Goal: Information Seeking & Learning: Learn about a topic

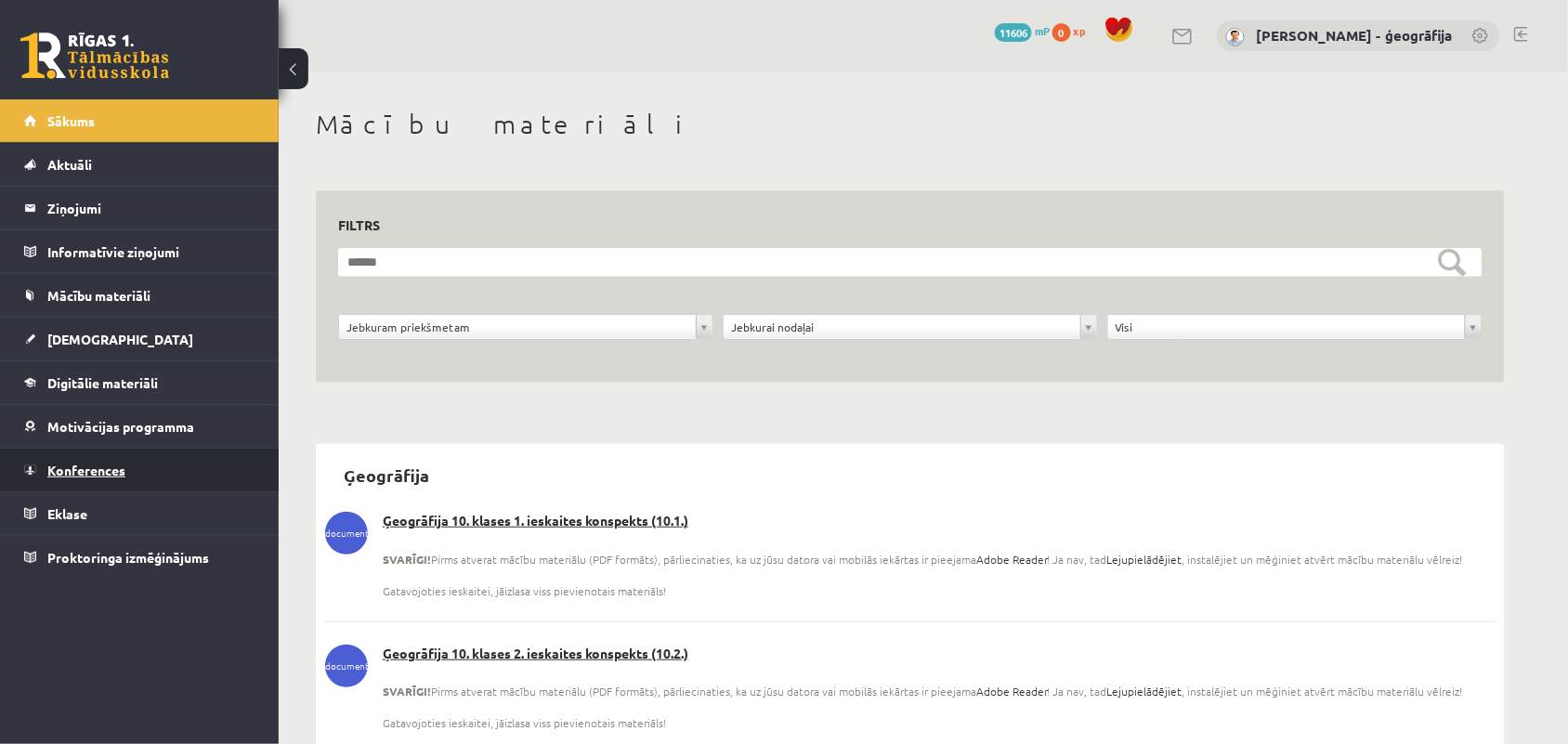
click at [86, 458] on link "Konferences" at bounding box center [139, 470] width 231 height 43
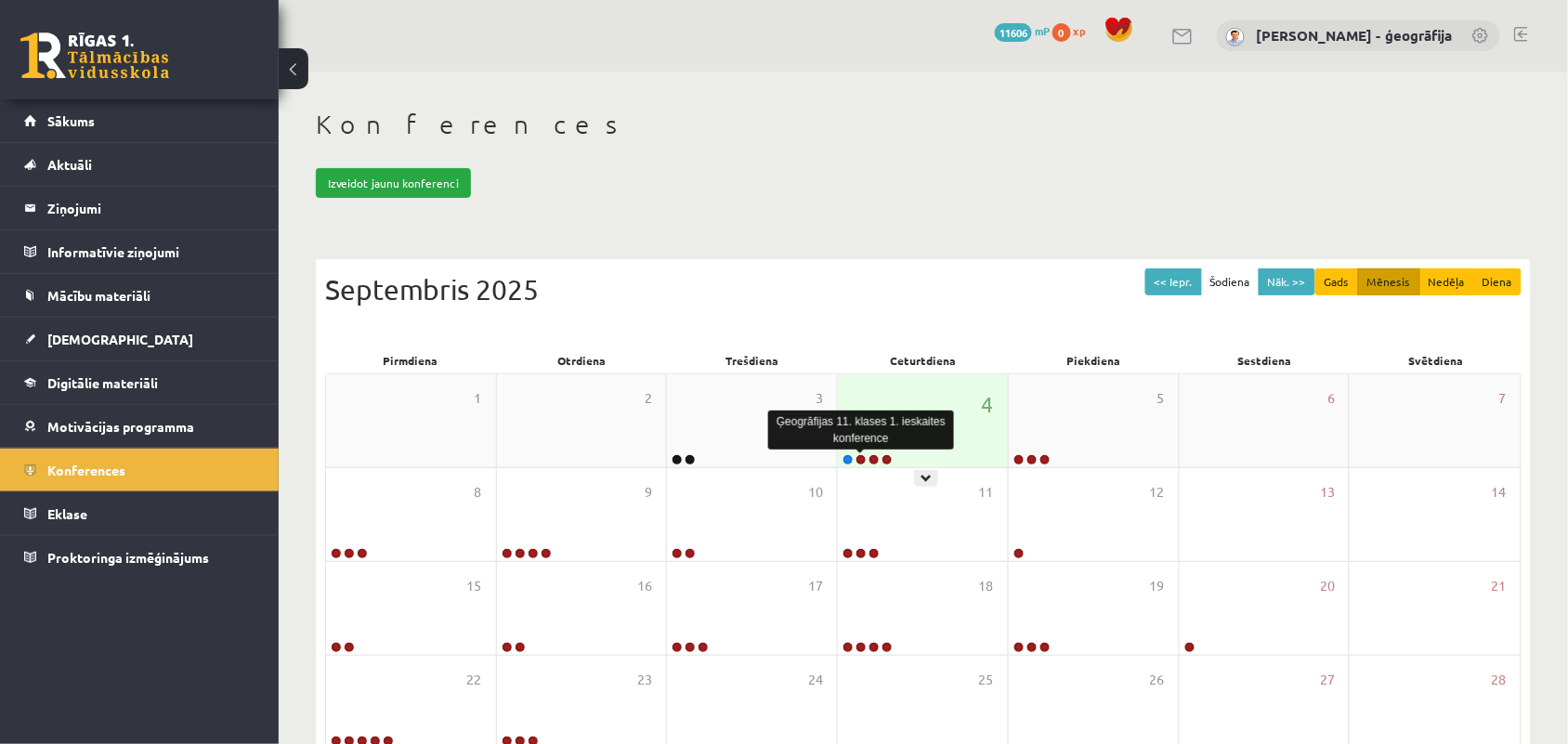
click at [861, 460] on link at bounding box center [861, 460] width 11 height 11
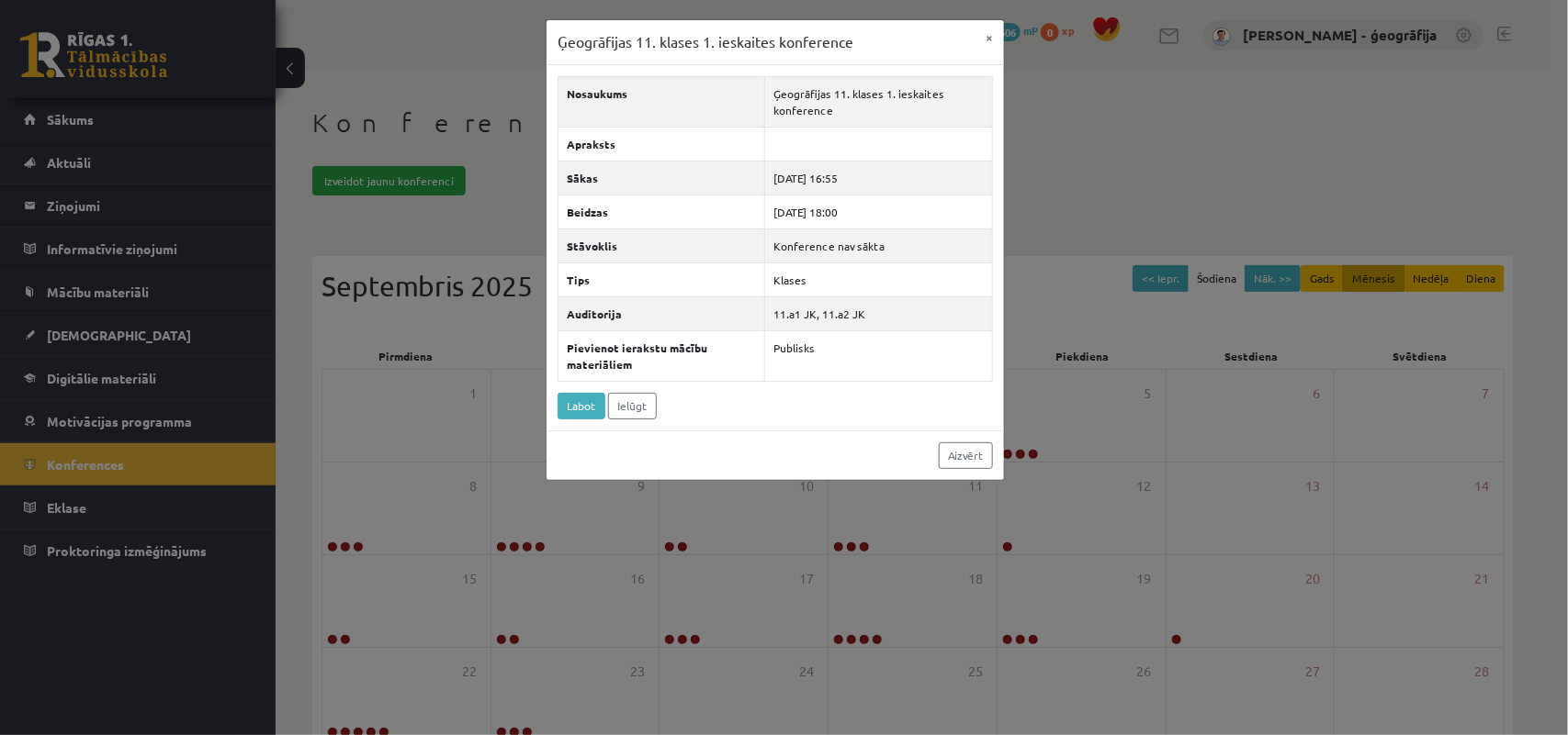
click at [427, 53] on div "Ģeogrāfijas 11. klases 1. ieskaites konference × Nosaukums Ģeogrāfijas 11. klas…" at bounding box center [784, 367] width 1568 height 735
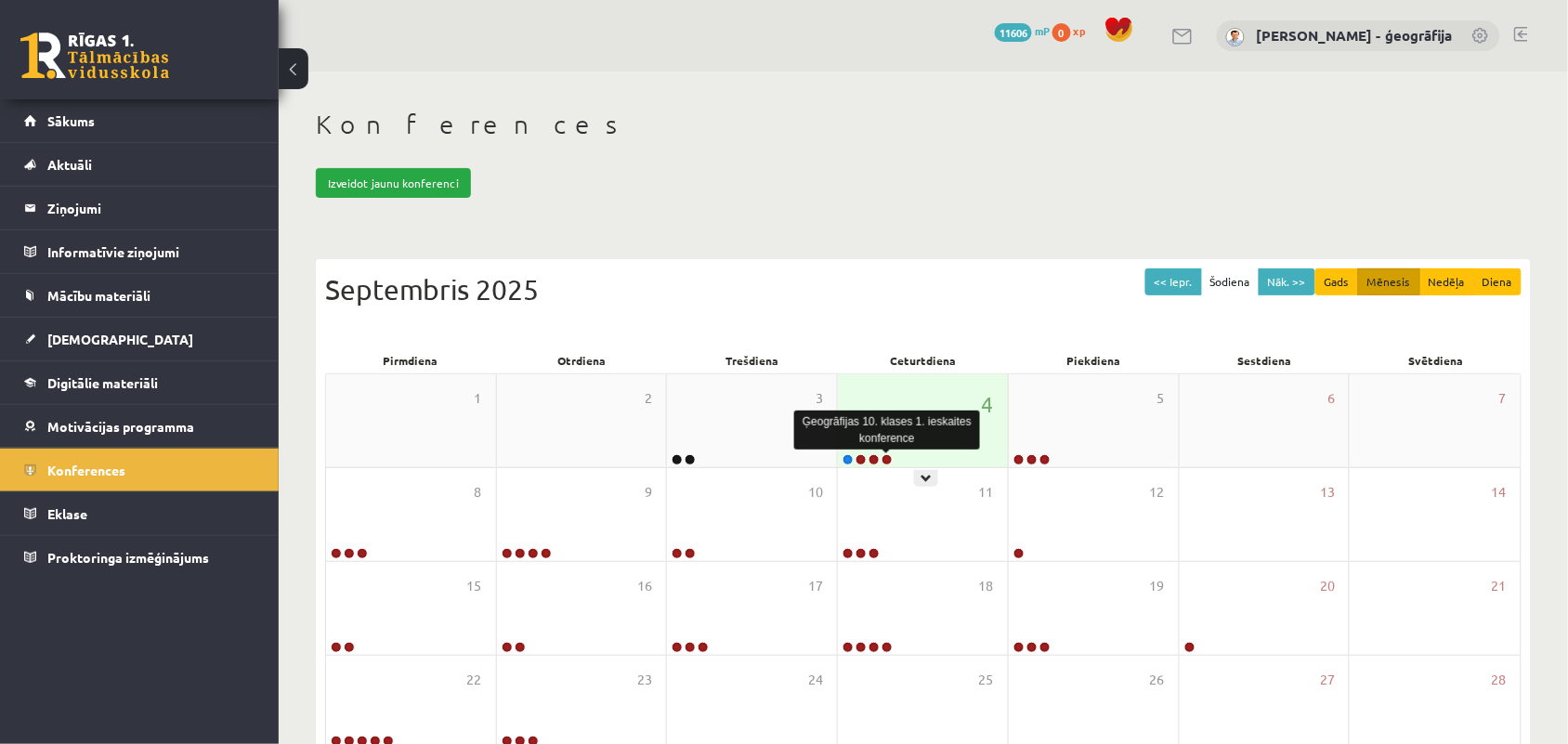
click at [884, 457] on link at bounding box center [887, 460] width 11 height 11
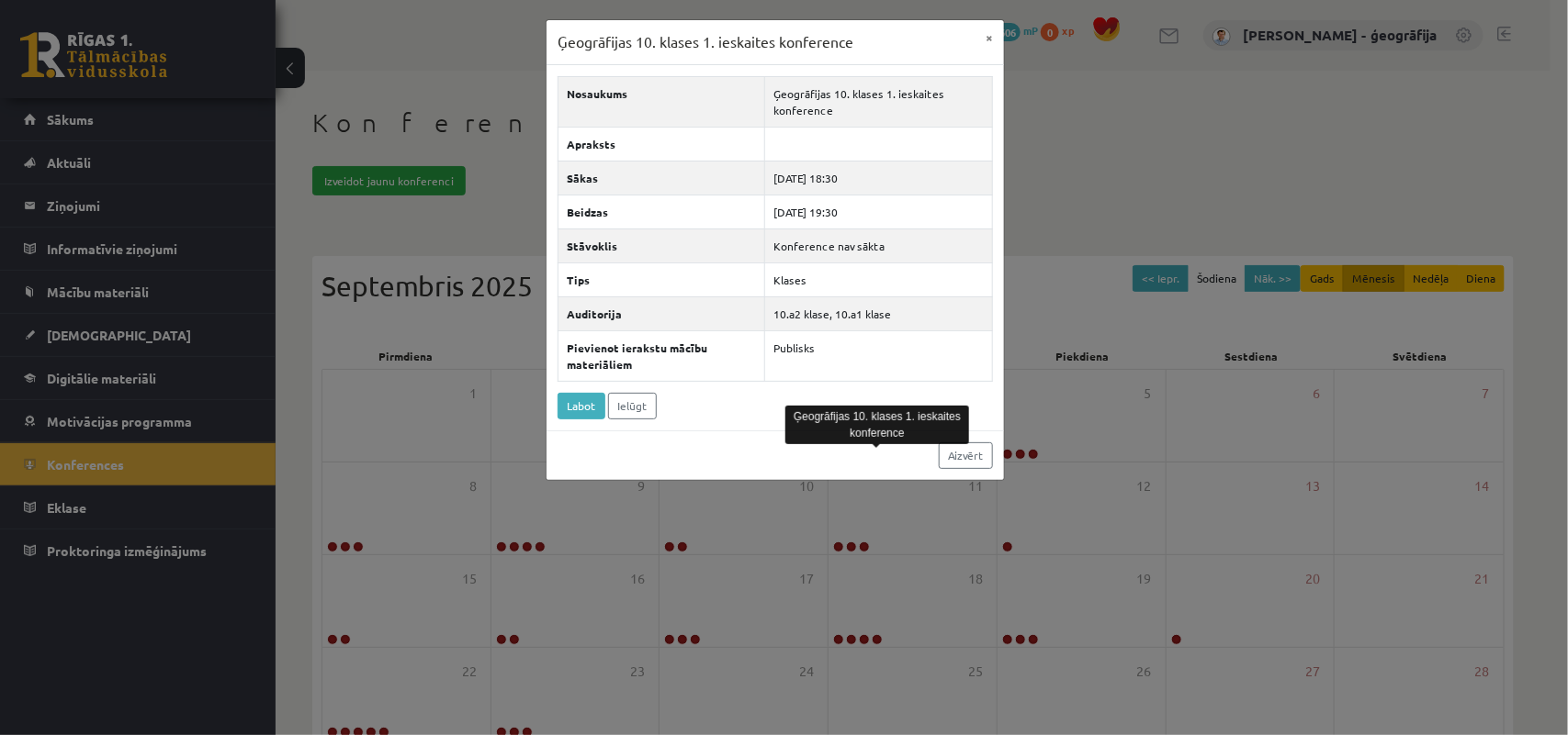
click at [1111, 177] on div "Ģeogrāfijas 10. klases 1. ieskaites konference × Nosaukums Ģeogrāfijas 10. klas…" at bounding box center [784, 367] width 1568 height 735
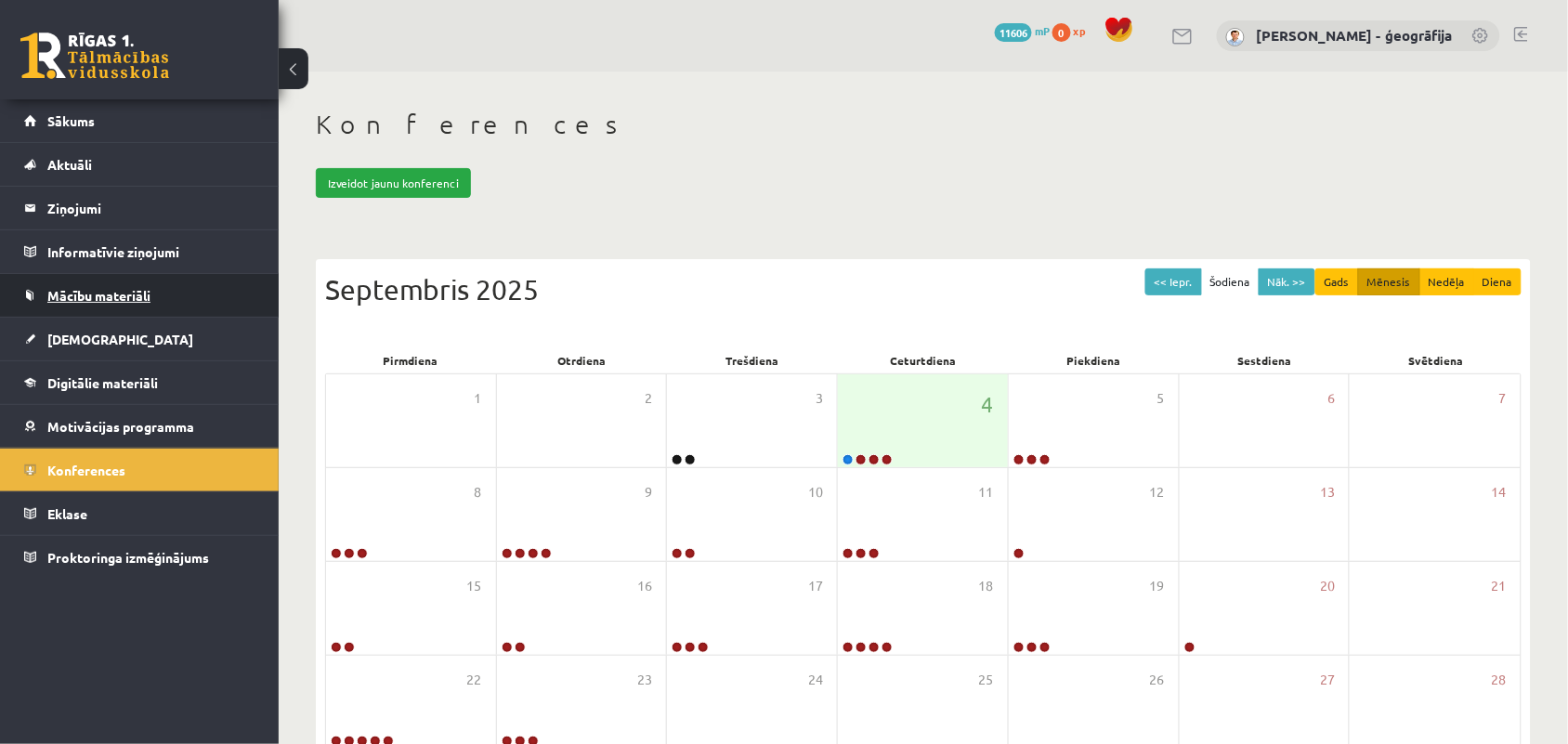
click at [67, 300] on span "Mācību materiāli" at bounding box center [99, 296] width 103 height 17
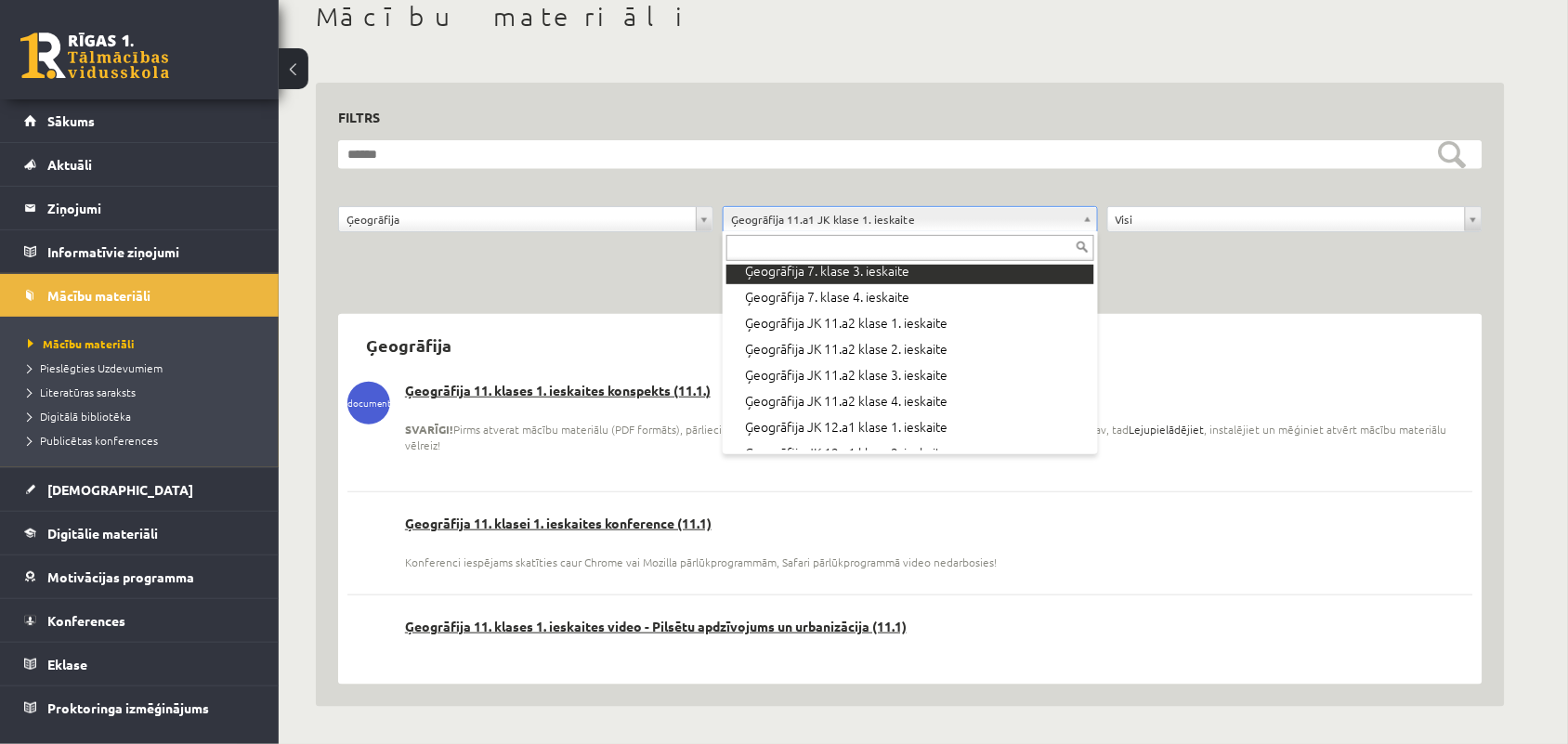
scroll to position [675, 0]
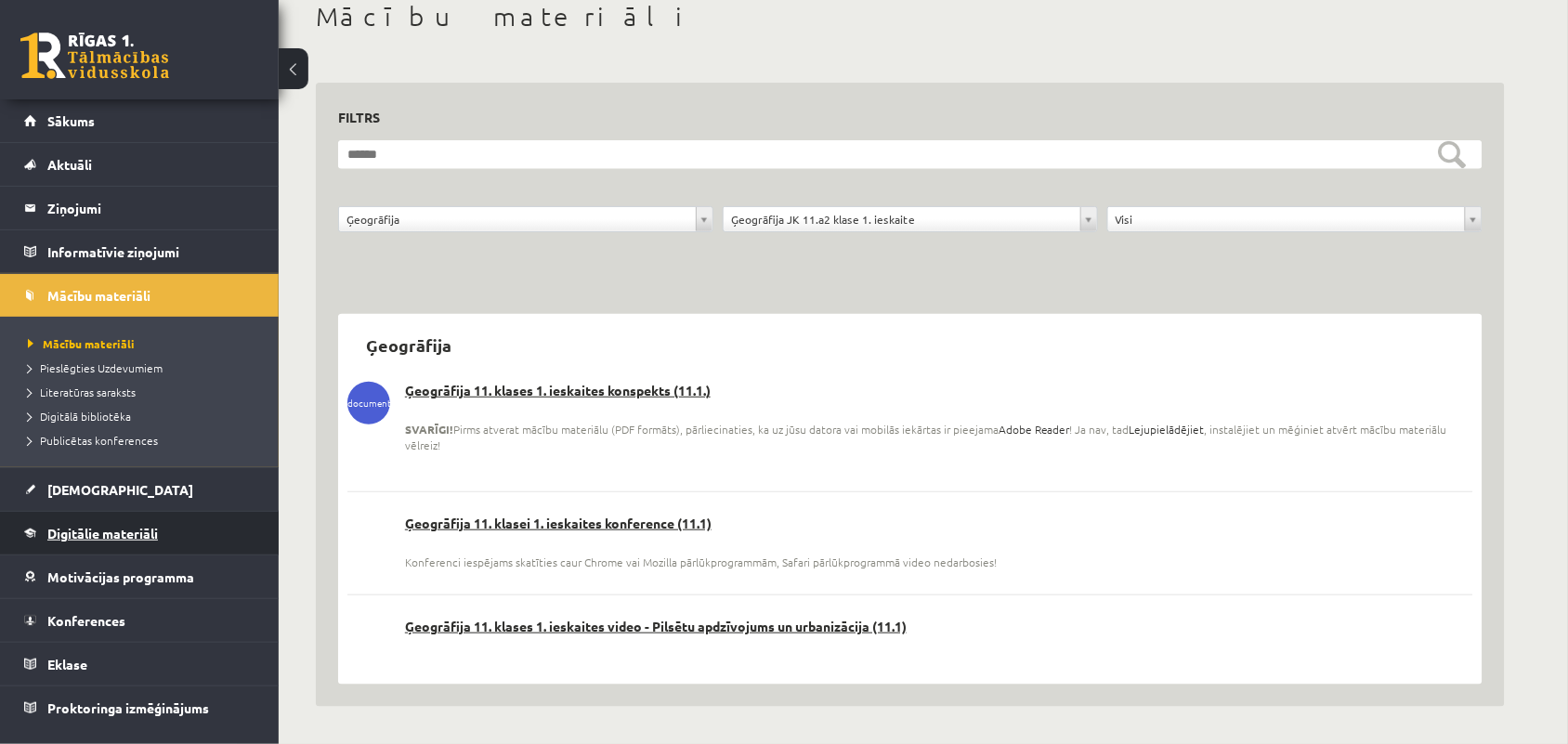
click at [108, 533] on span "Digitālie materiāli" at bounding box center [103, 534] width 111 height 17
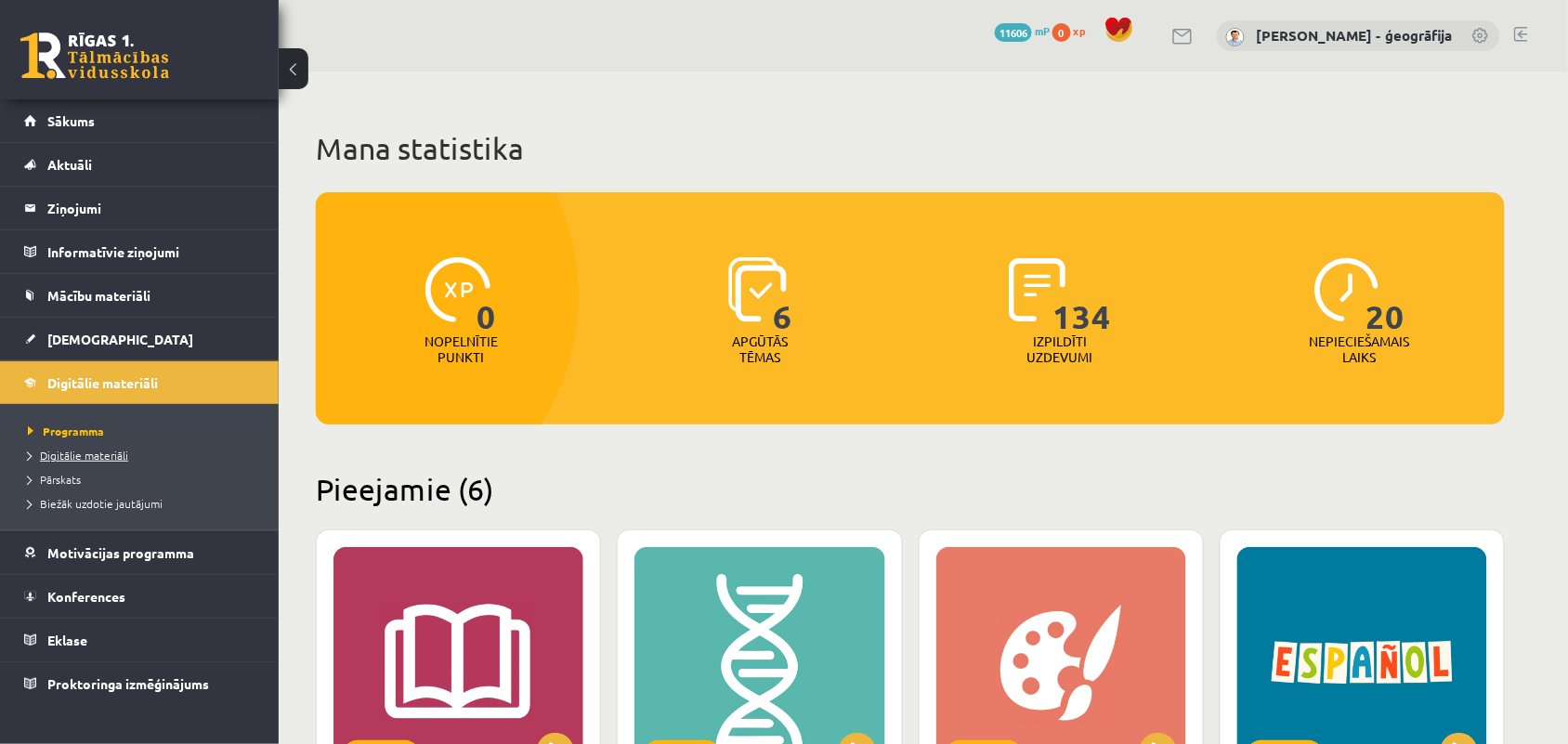
click at [94, 462] on link "Digitālie materiāli" at bounding box center [143, 456] width 232 height 17
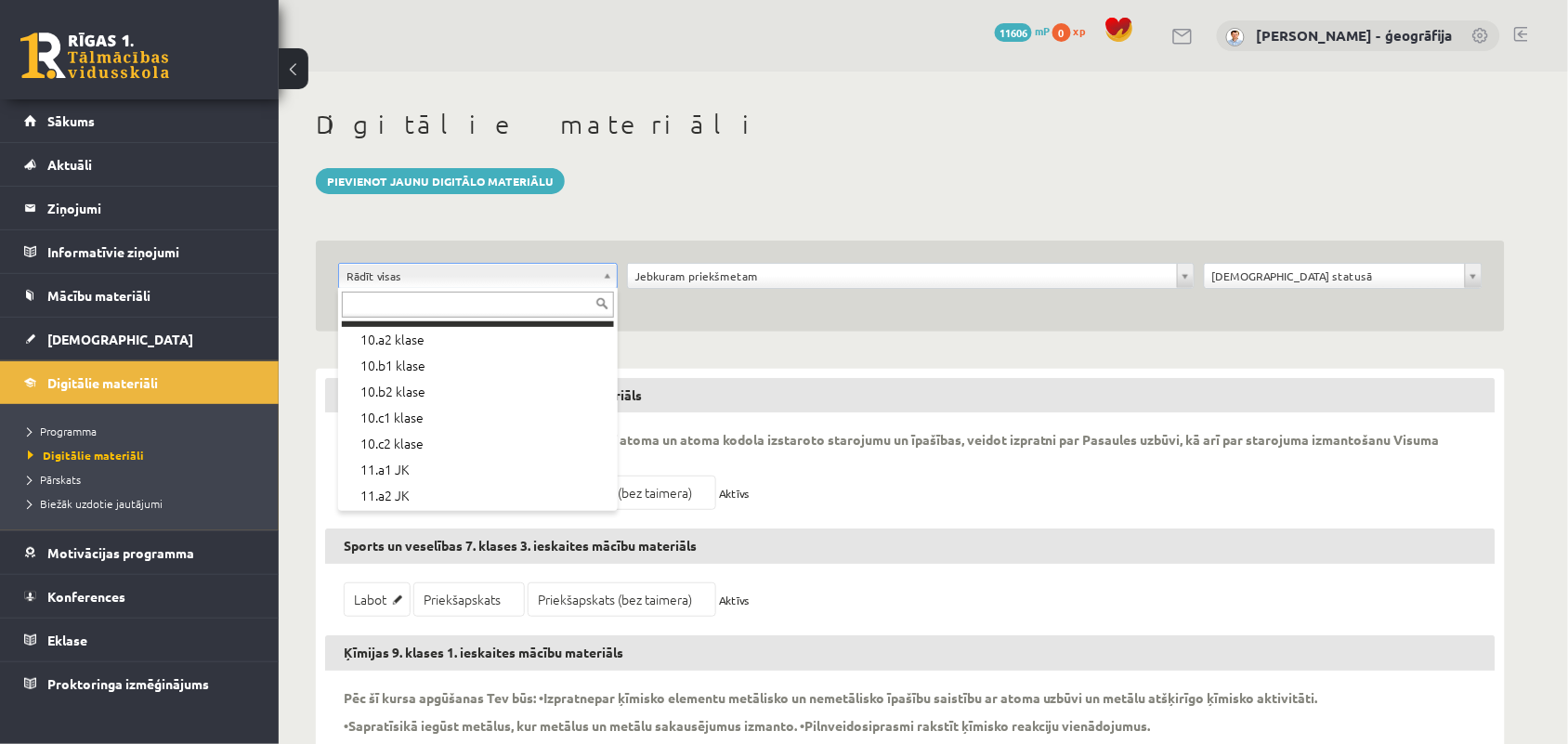
scroll to position [316, 0]
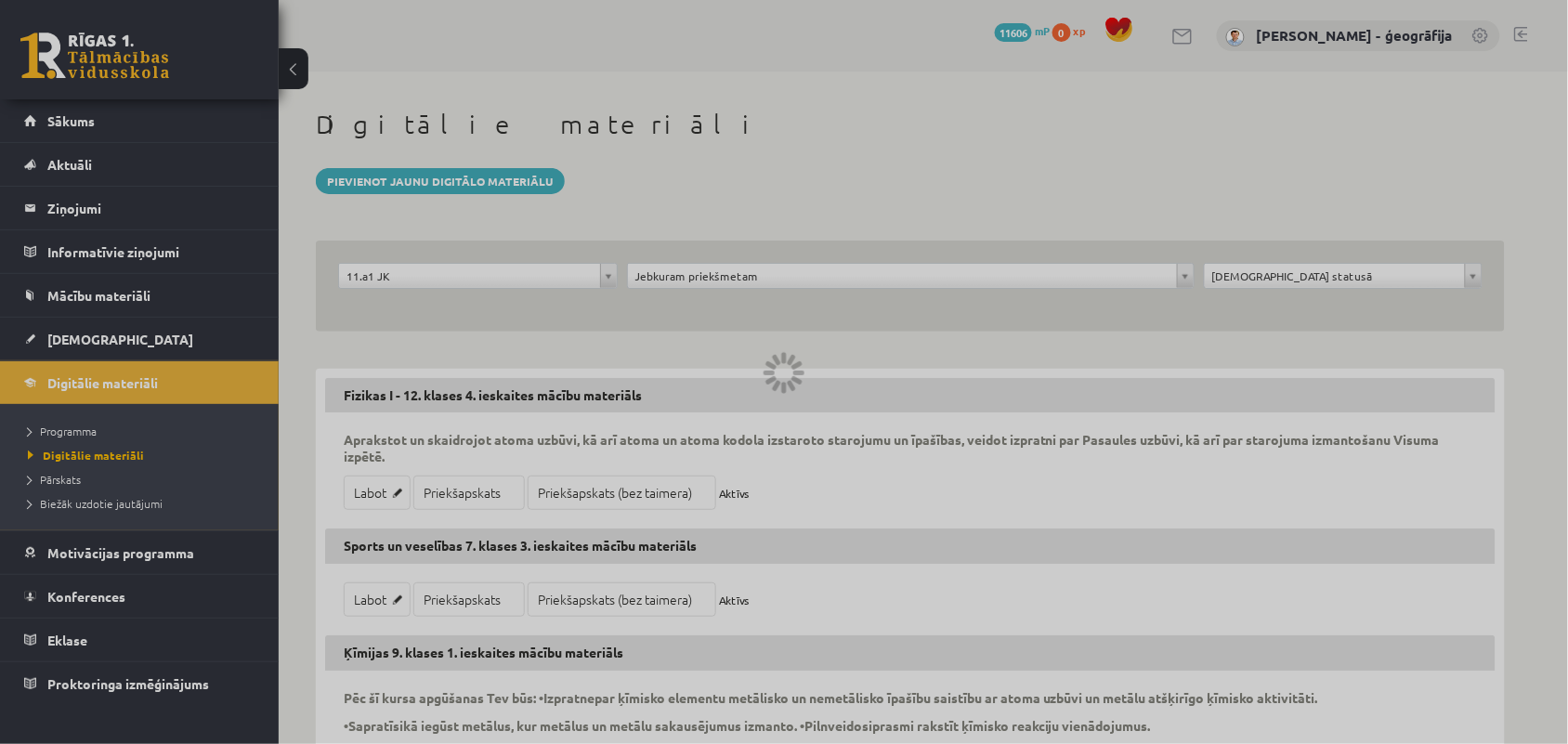
click at [745, 269] on div at bounding box center [784, 372] width 1568 height 744
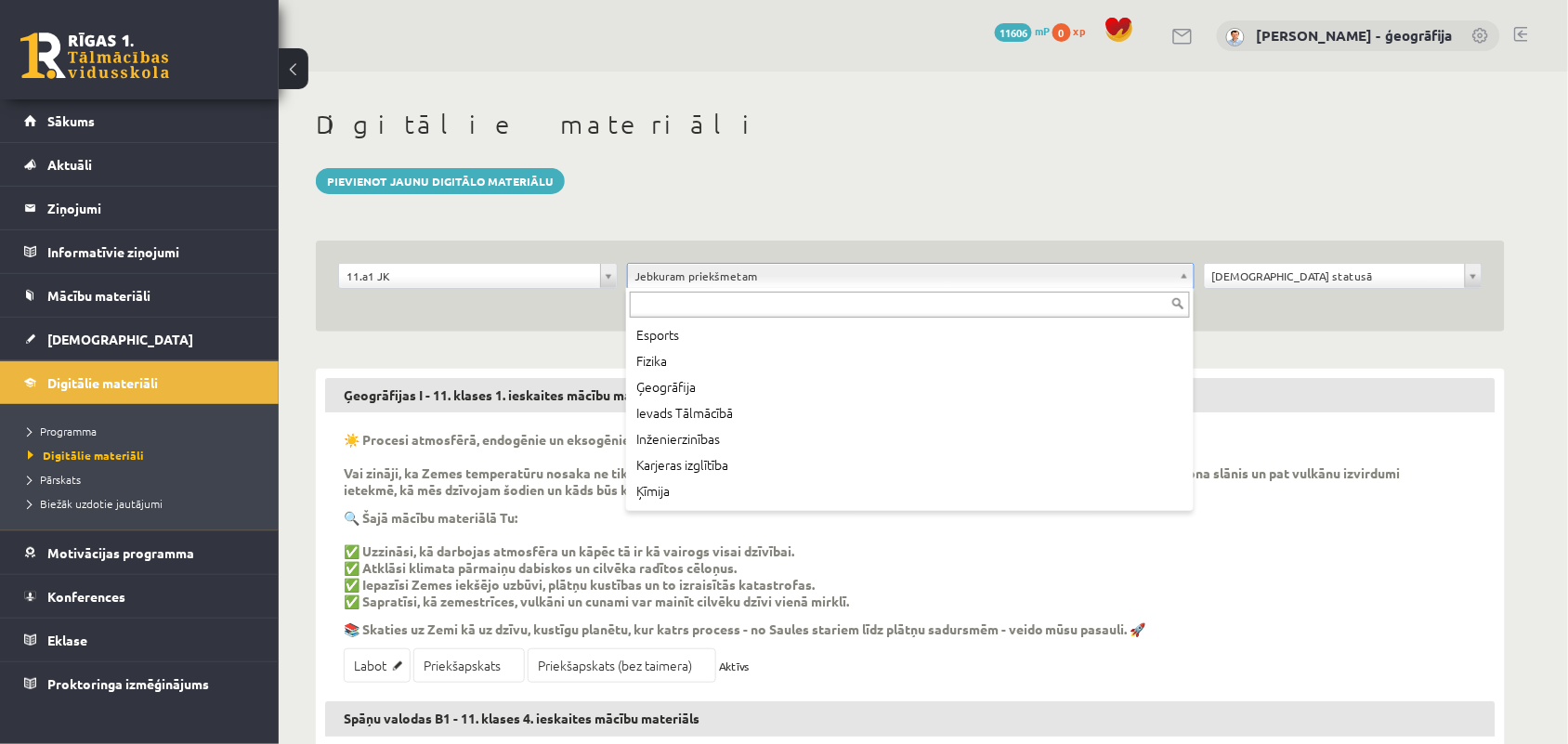
scroll to position [256, 0]
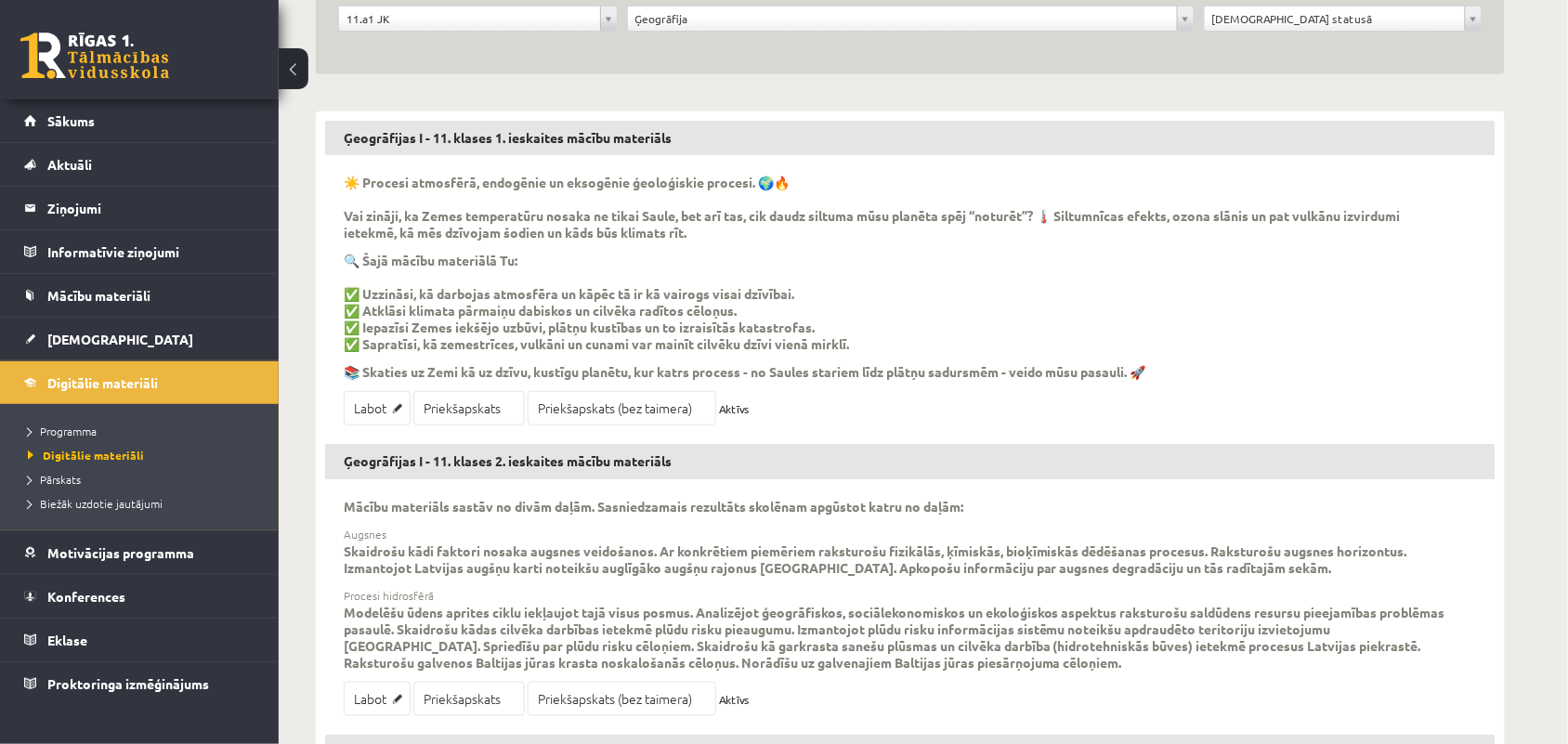
scroll to position [235, 0]
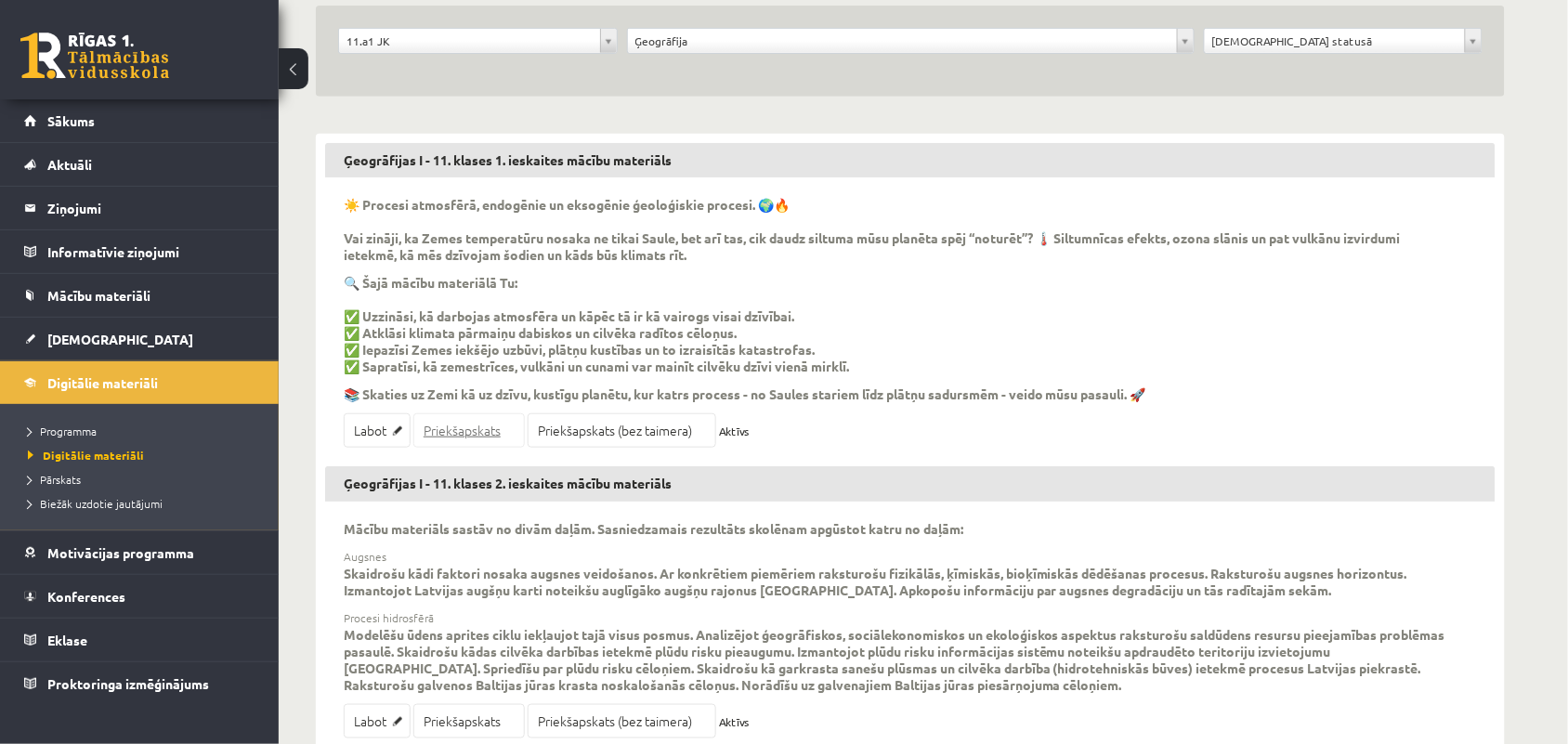
click at [474, 426] on link "Priekšapskats" at bounding box center [469, 431] width 112 height 34
click at [58, 600] on span "Konferences" at bounding box center [87, 597] width 78 height 17
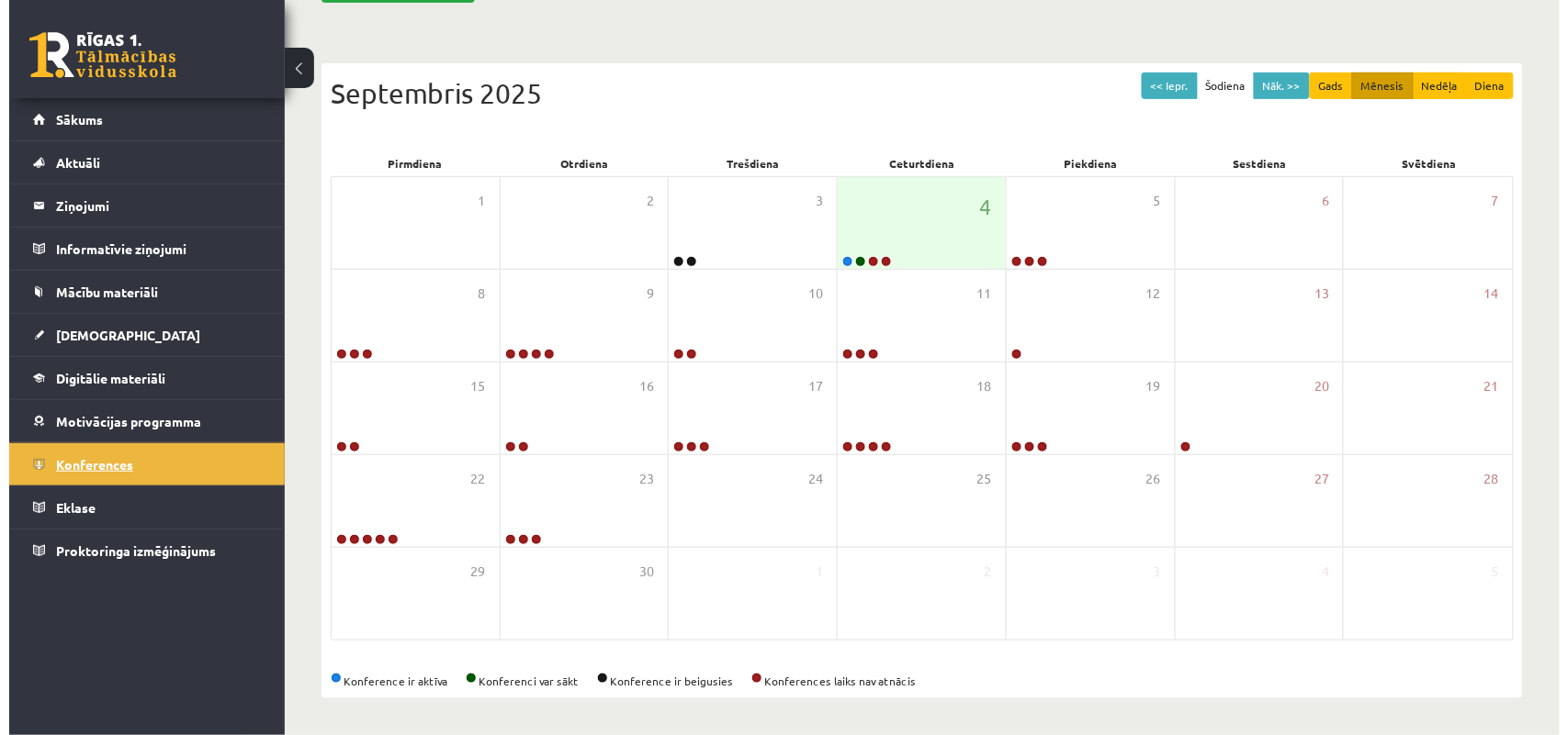
scroll to position [194, 0]
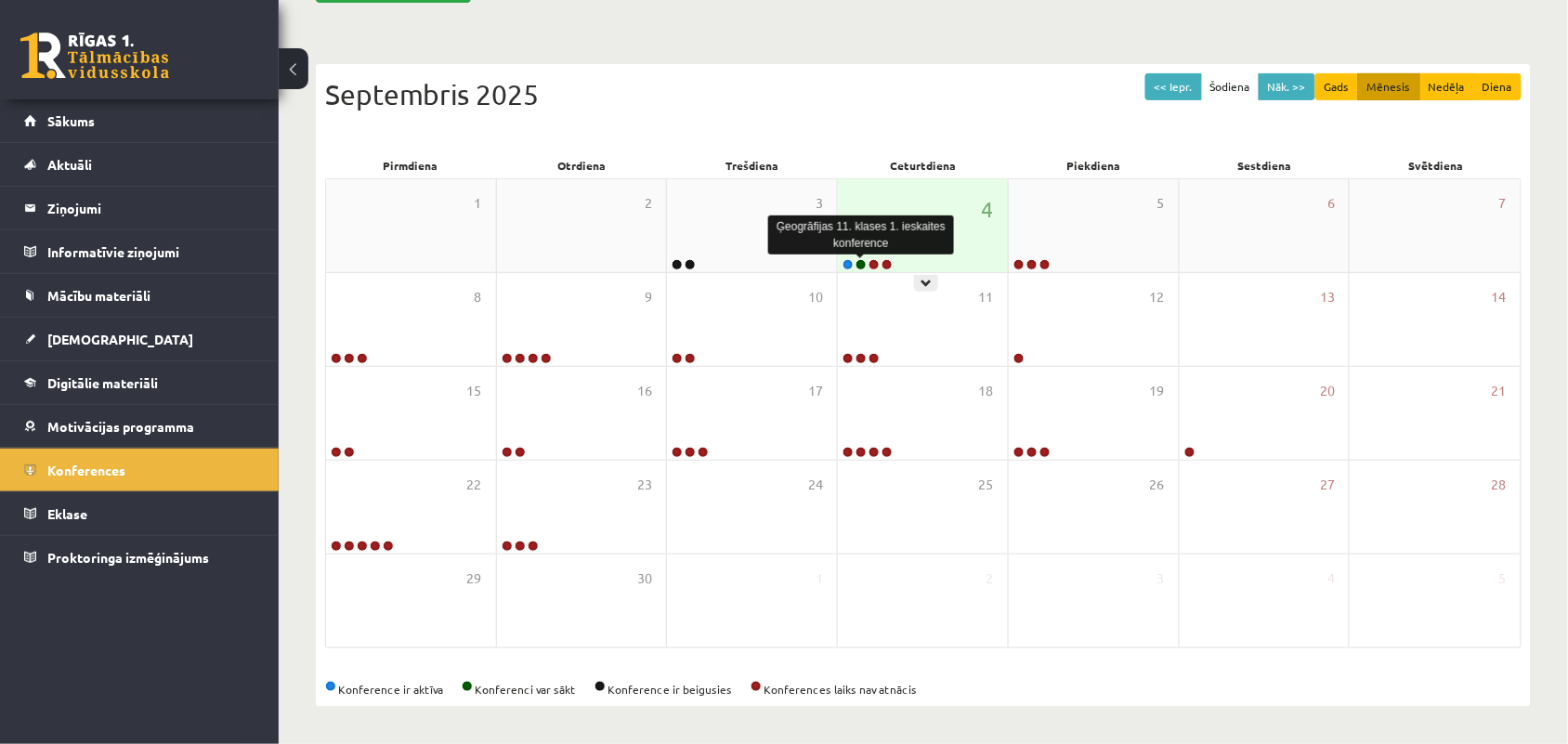
click at [860, 263] on link at bounding box center [861, 265] width 11 height 11
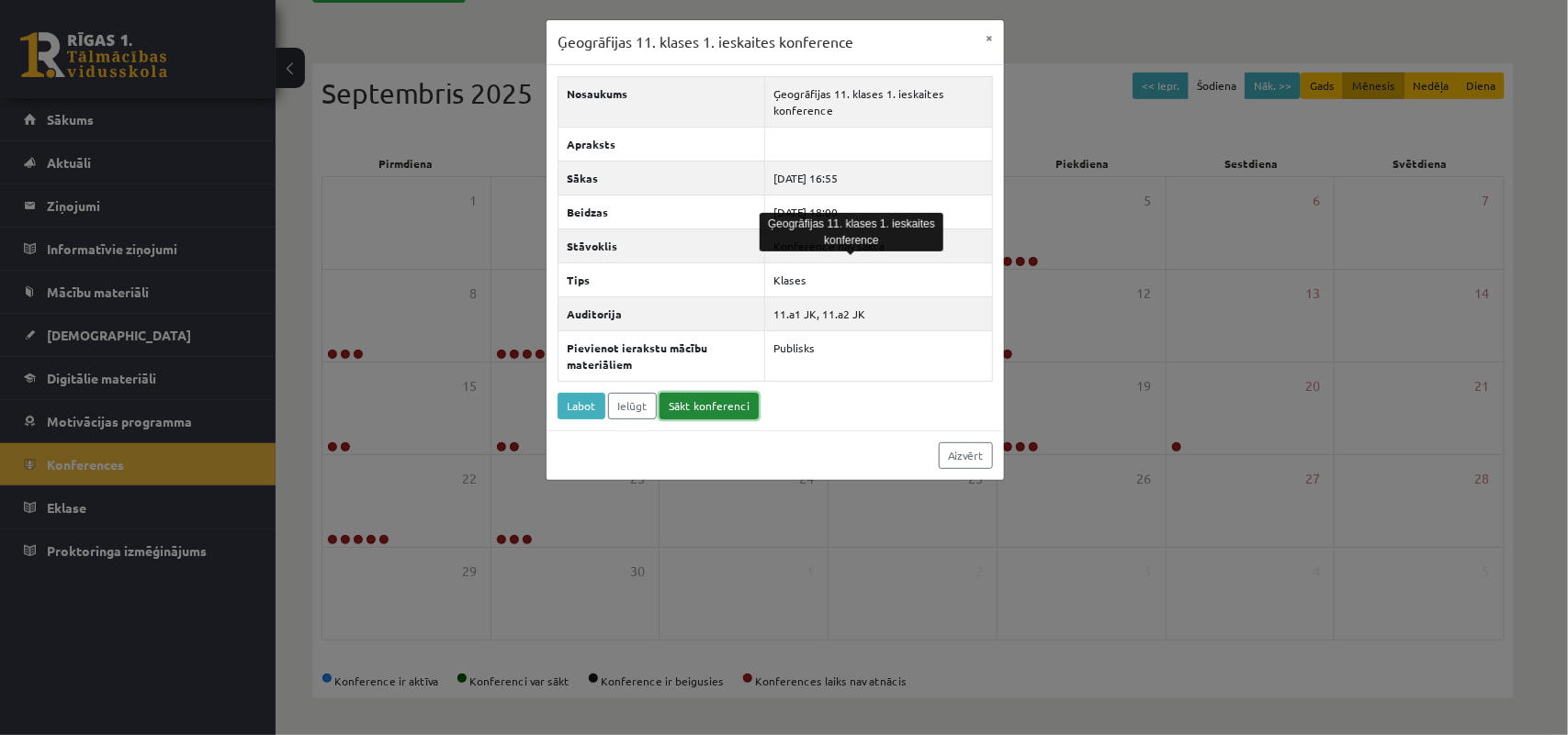
click at [708, 410] on link "Sākt konferenci" at bounding box center [709, 406] width 99 height 26
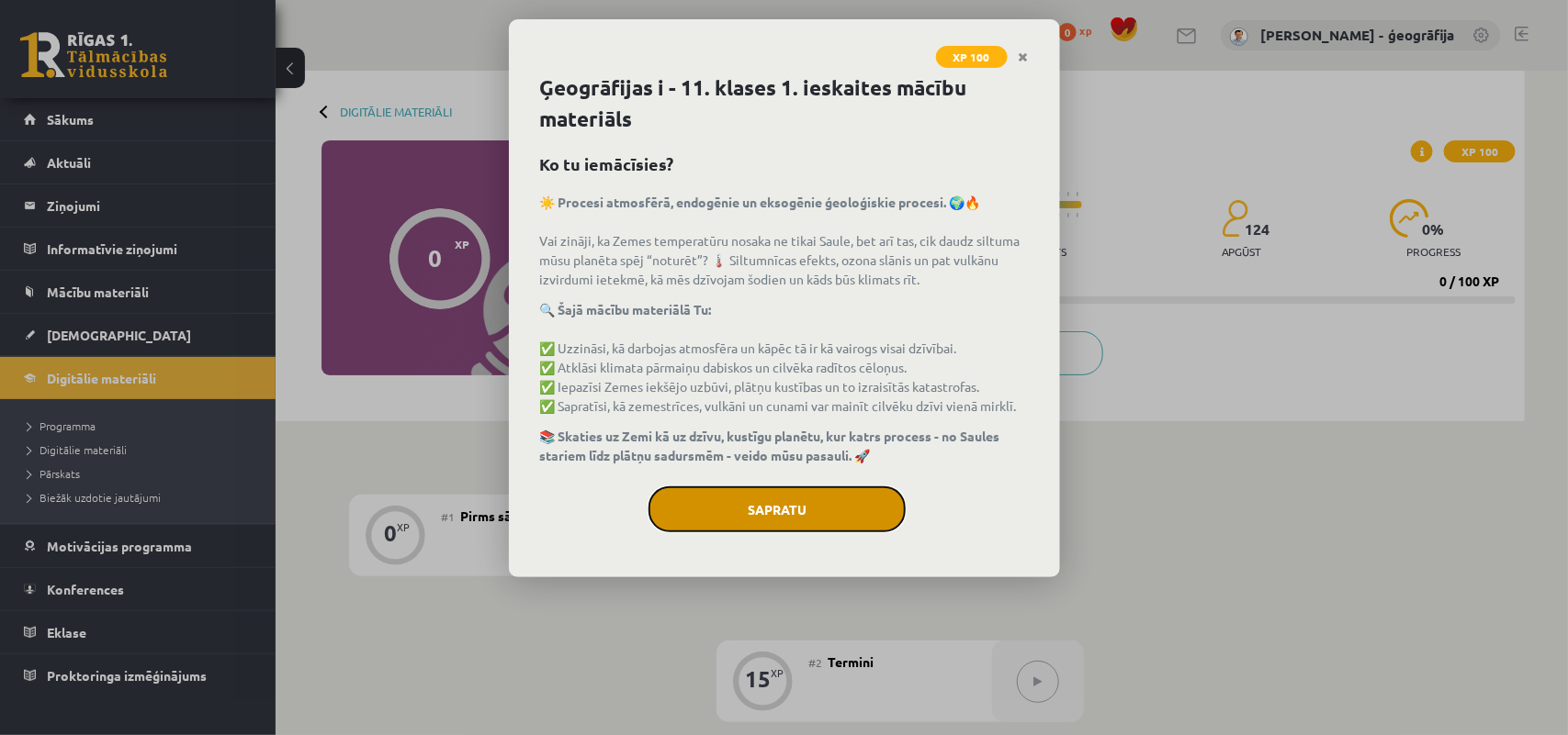
click at [824, 527] on button "Sapratu" at bounding box center [777, 509] width 257 height 46
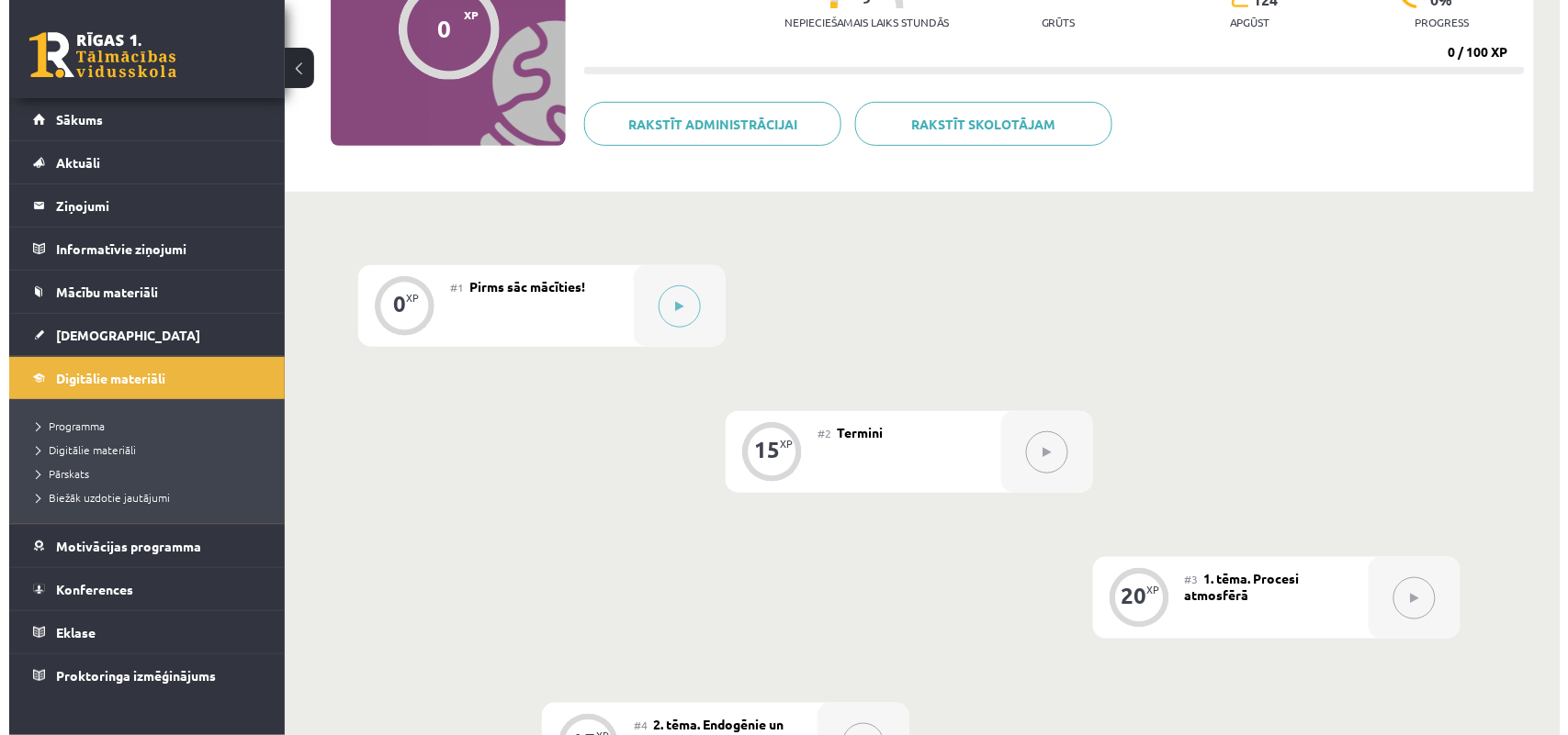
scroll to position [323, 0]
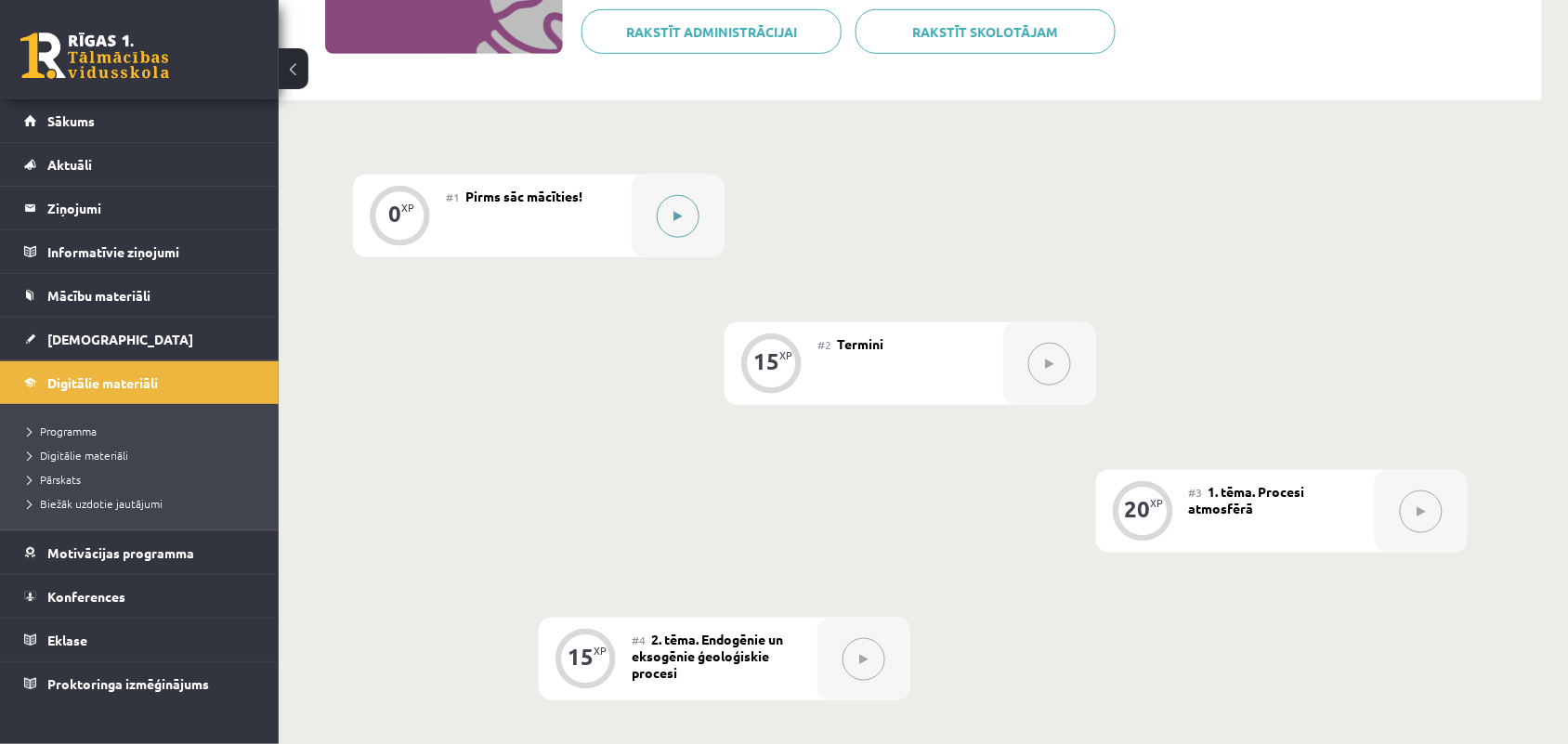
click at [666, 227] on button at bounding box center [678, 216] width 43 height 43
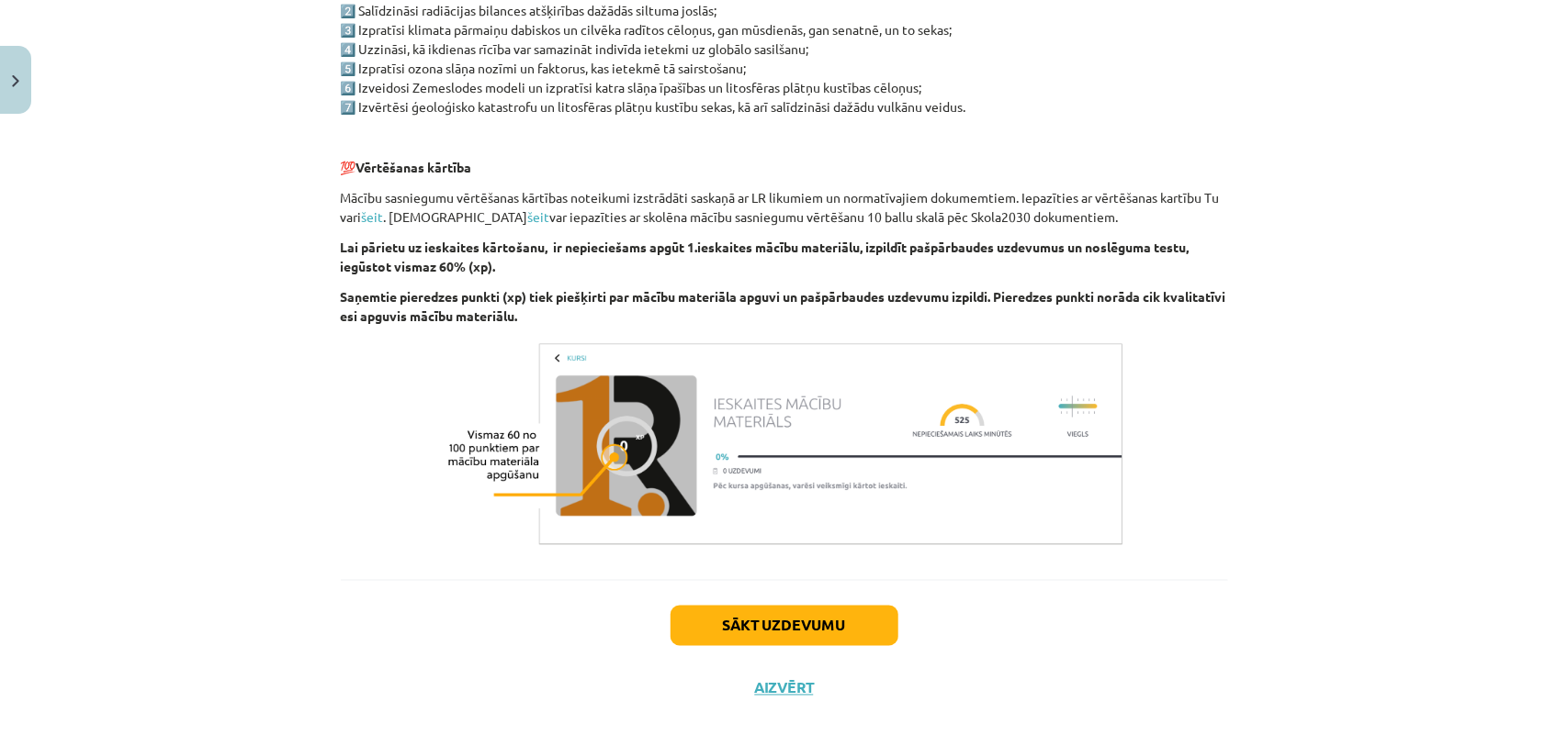
scroll to position [1024, 0]
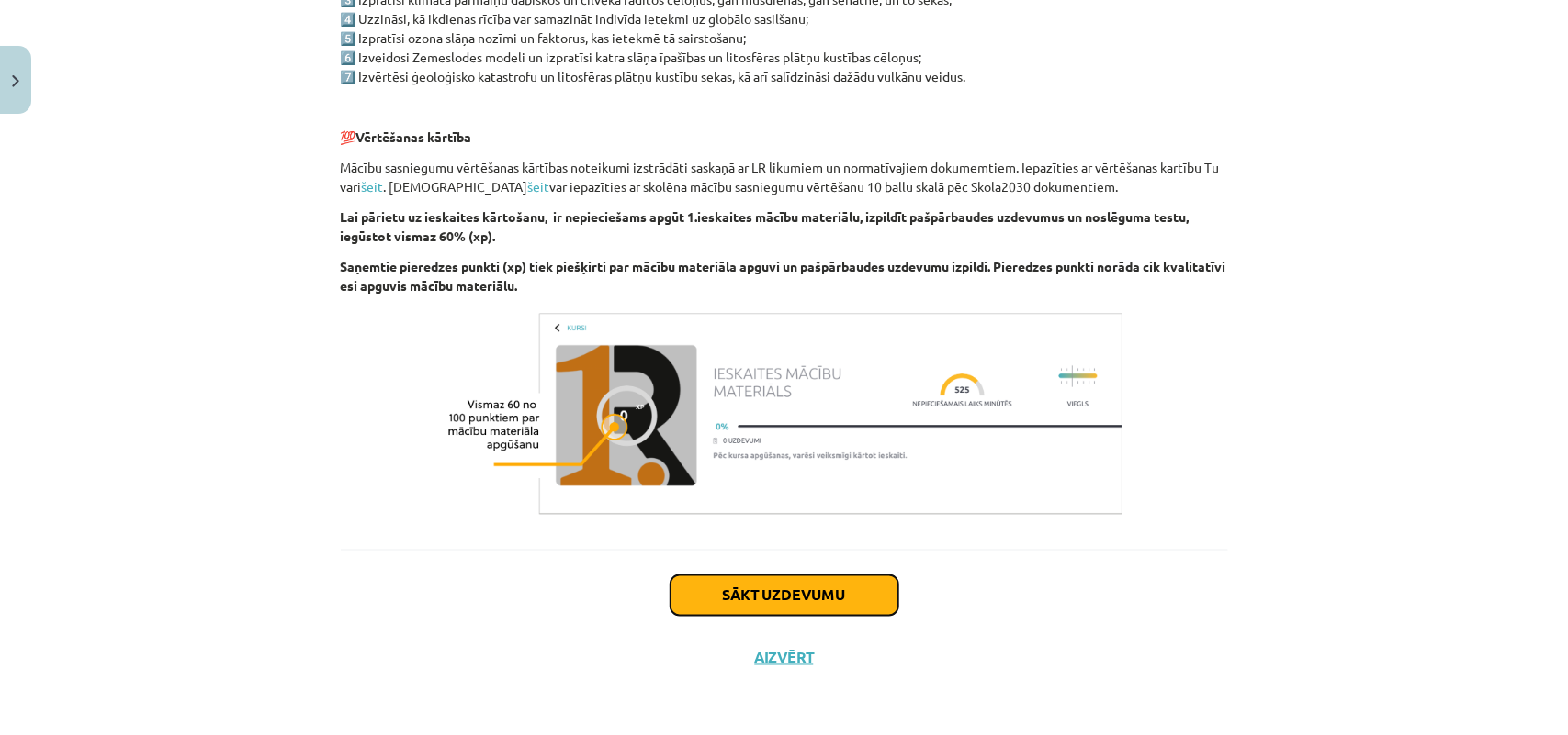
click at [800, 594] on button "Sākt uzdevumu" at bounding box center [784, 595] width 228 height 41
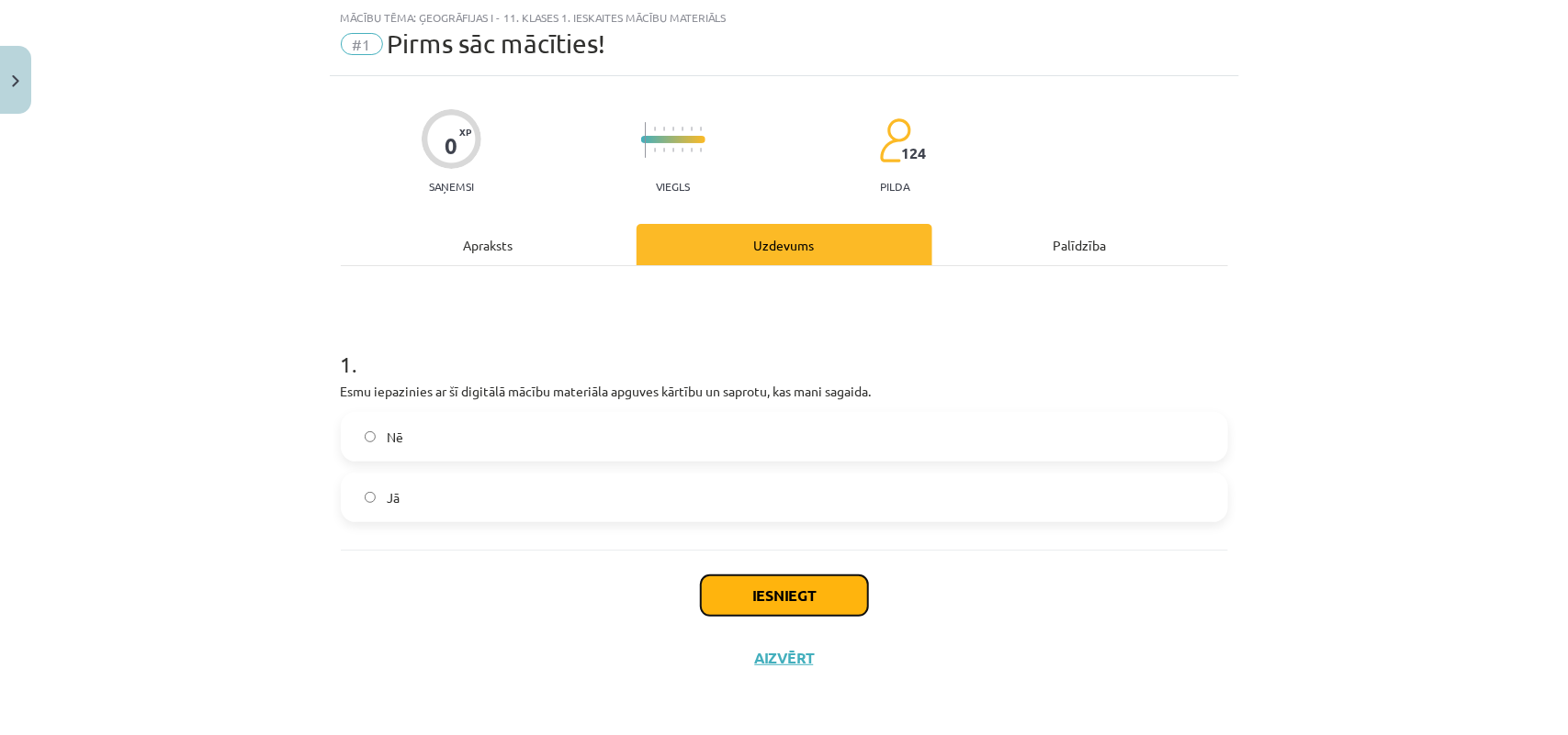
click at [754, 581] on button "Iesniegt" at bounding box center [784, 595] width 167 height 41
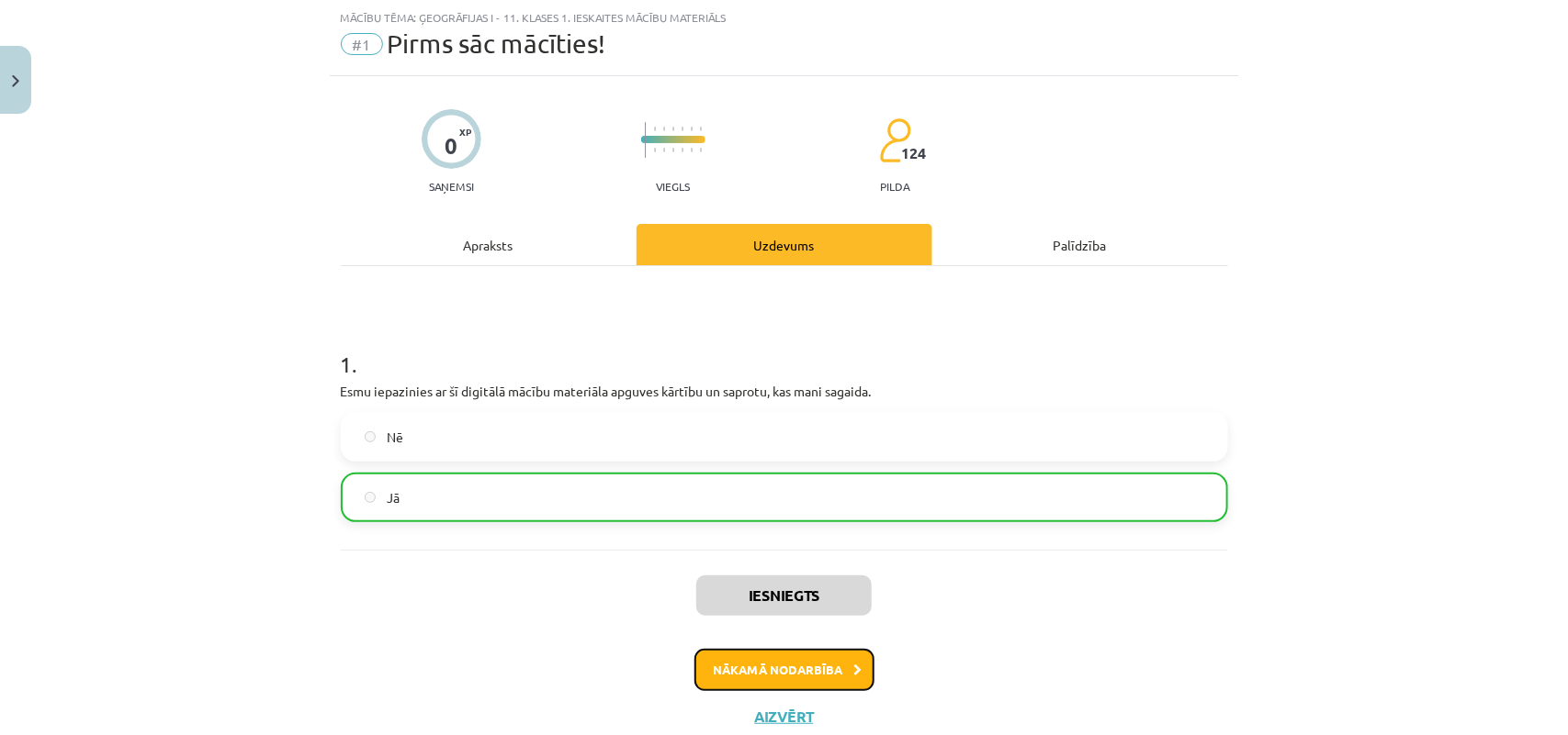
click at [764, 675] on button "Nākamā nodarbība" at bounding box center [784, 670] width 180 height 42
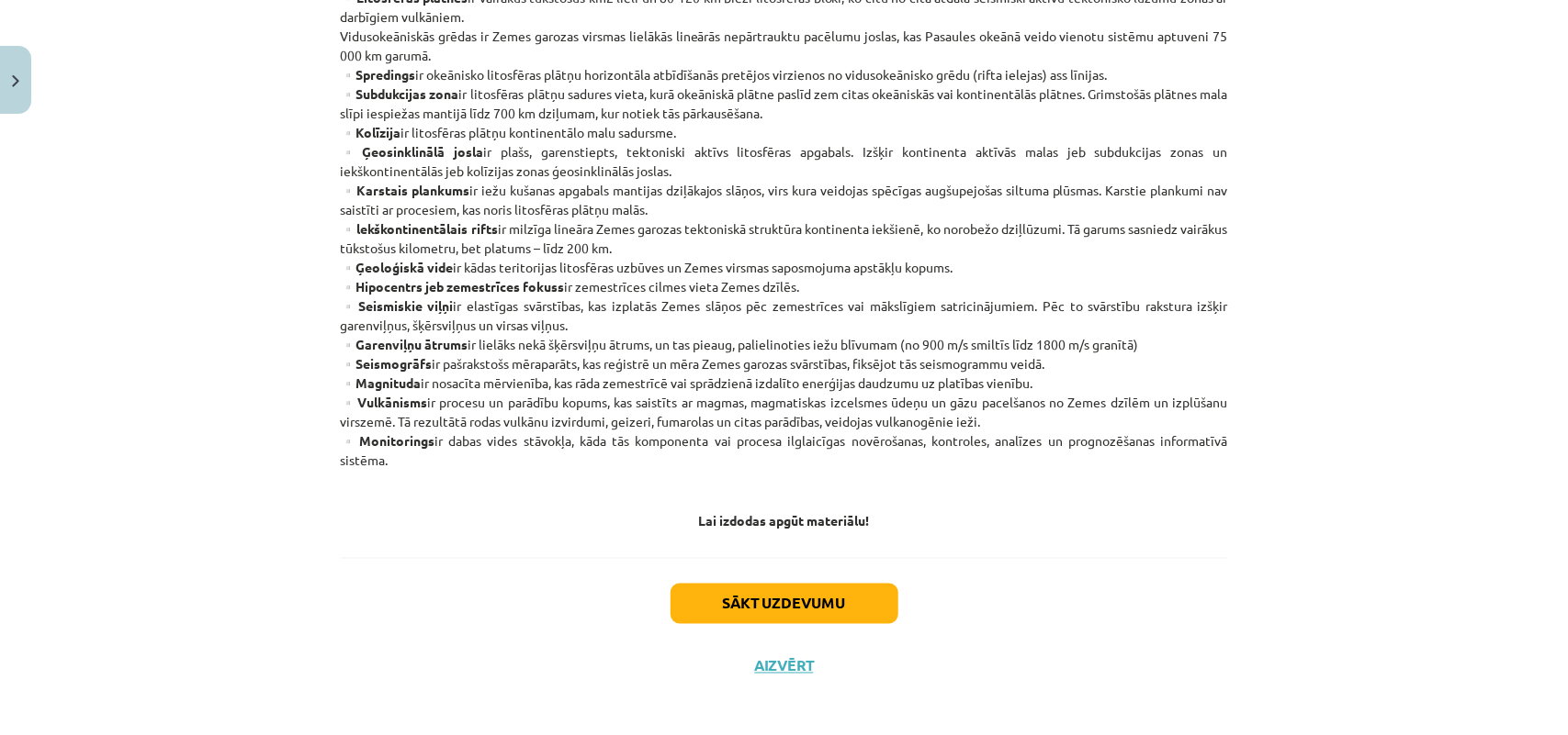
scroll to position [987, 0]
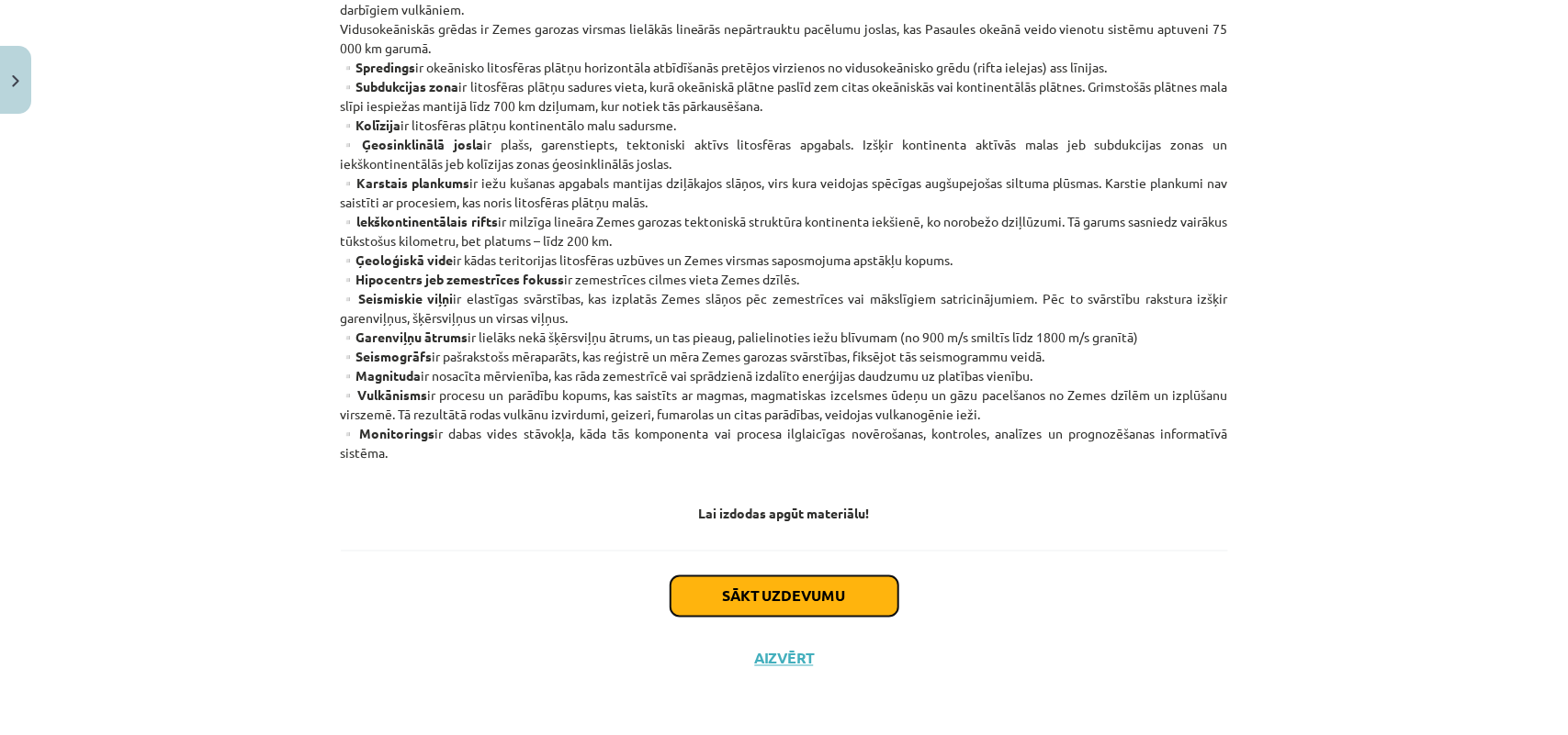
click at [735, 597] on button "Sākt uzdevumu" at bounding box center [784, 596] width 228 height 41
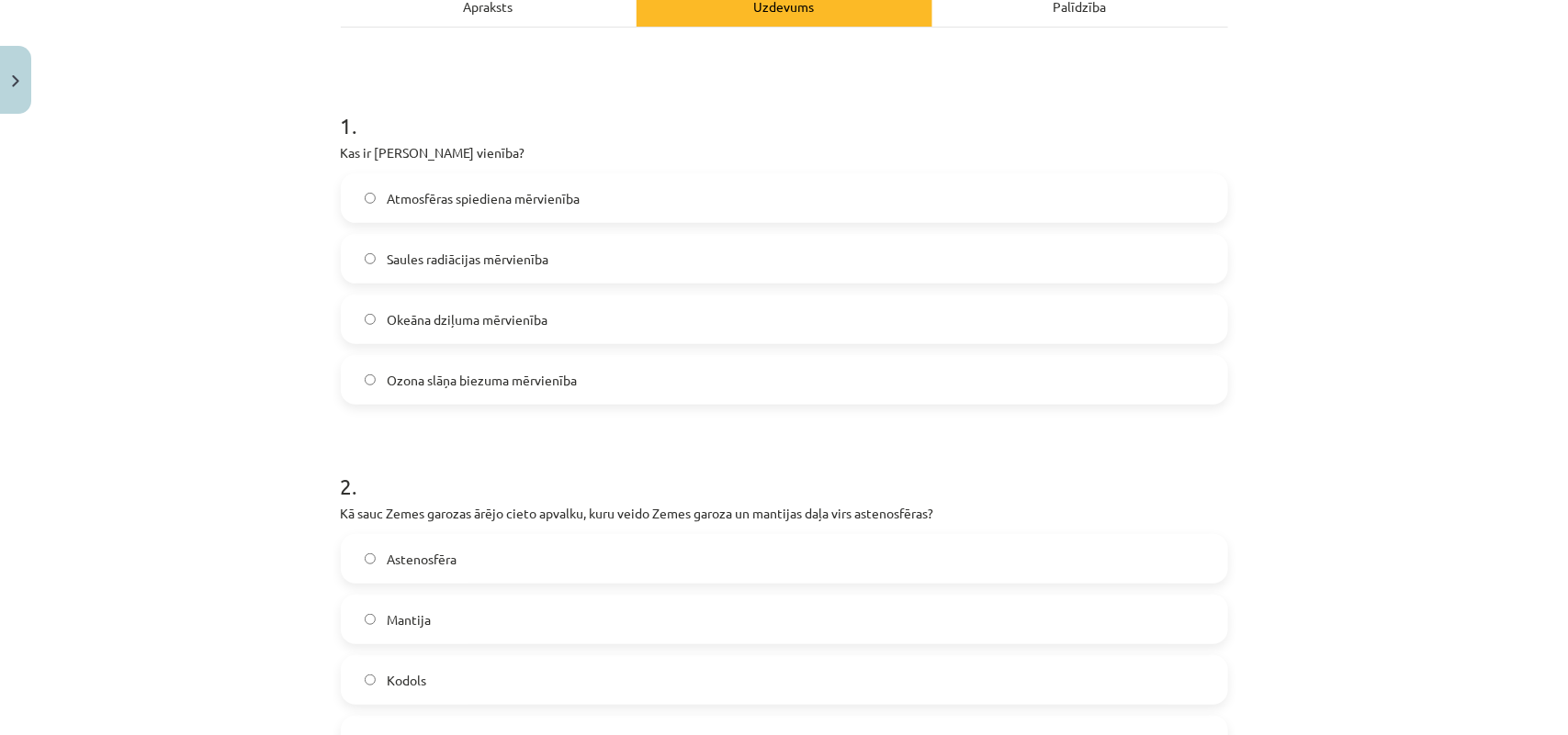
scroll to position [364, 0]
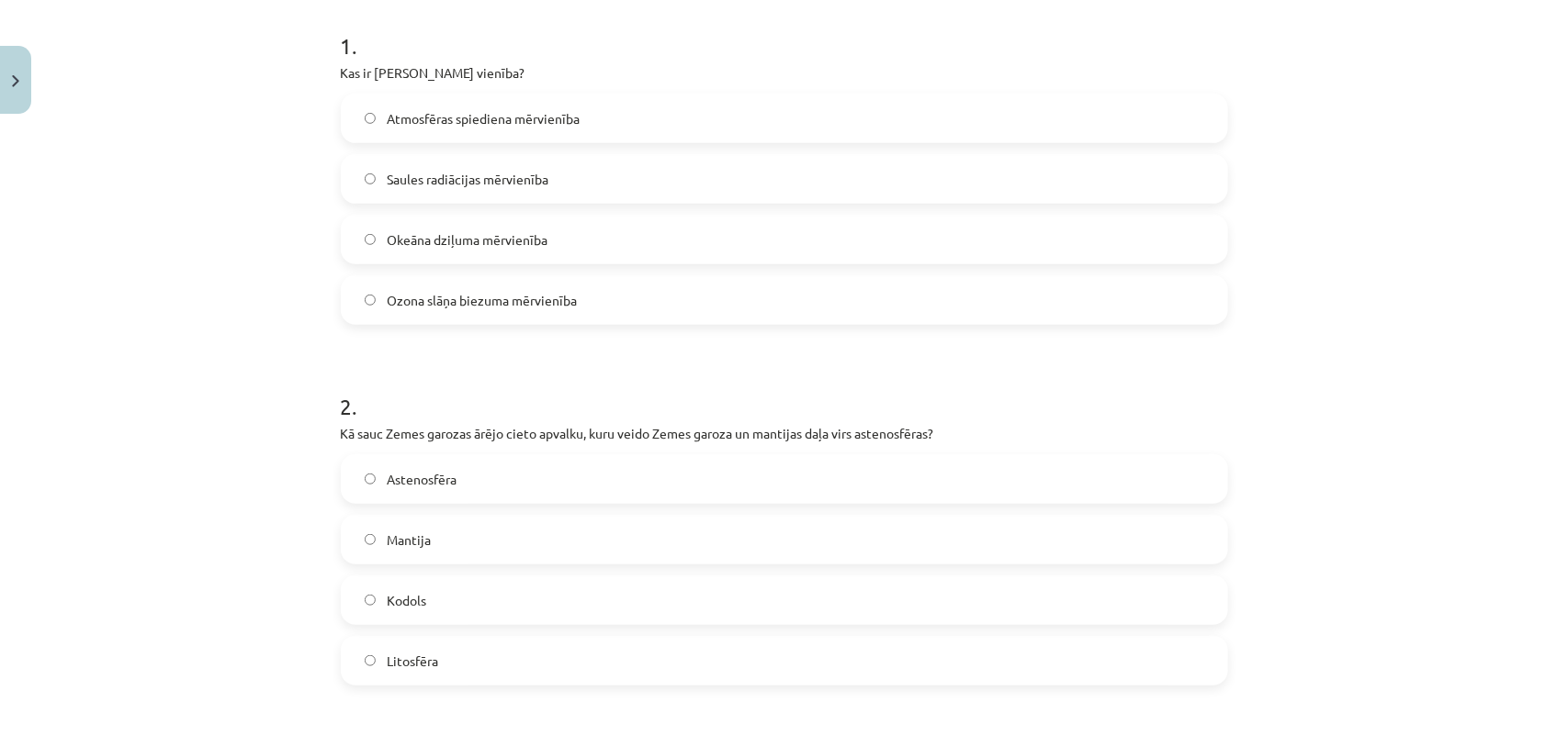
click at [567, 277] on label "Ozona slāņa biezuma mērvienība" at bounding box center [784, 300] width 884 height 46
click at [571, 543] on label "Mantija" at bounding box center [784, 540] width 884 height 46
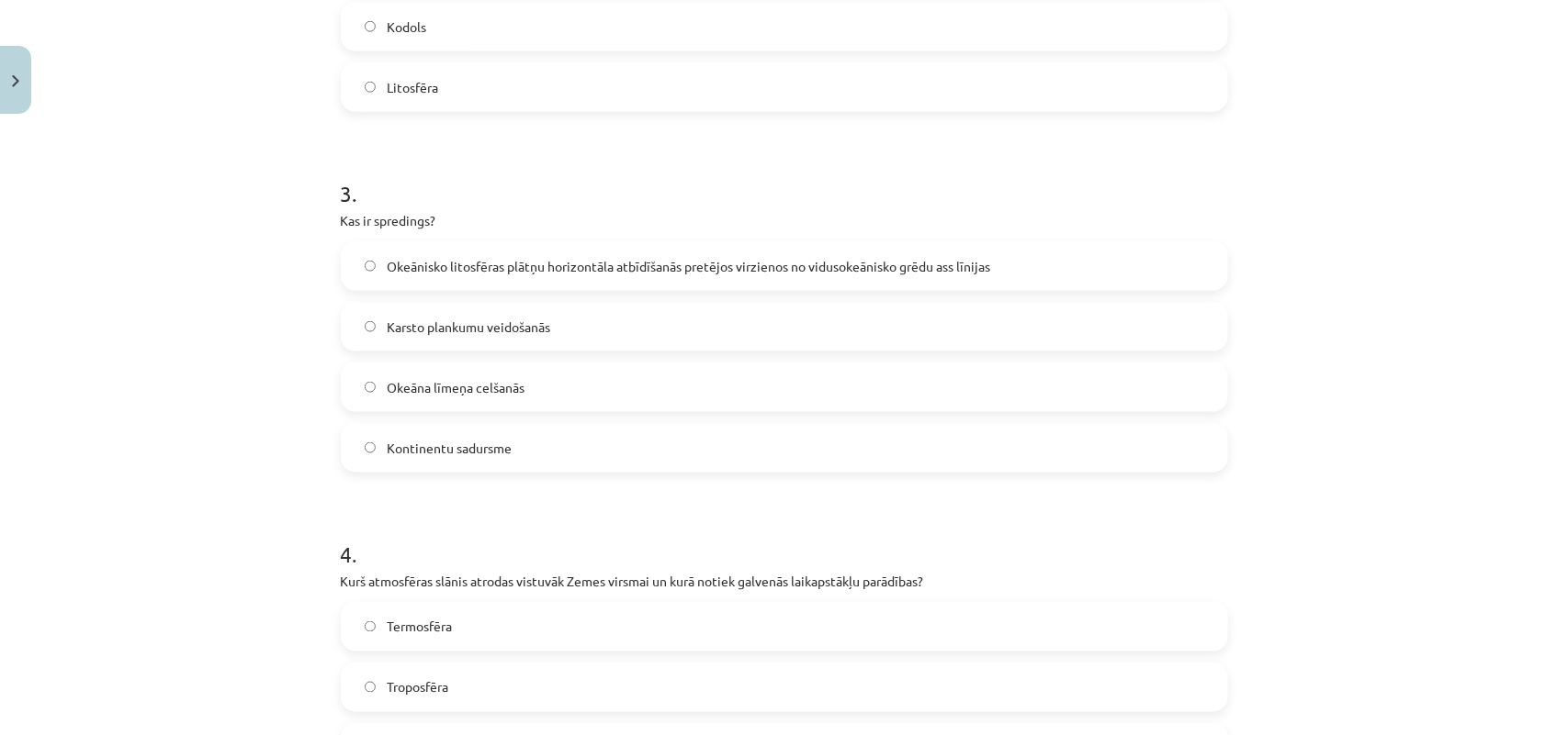
scroll to position [945, 0]
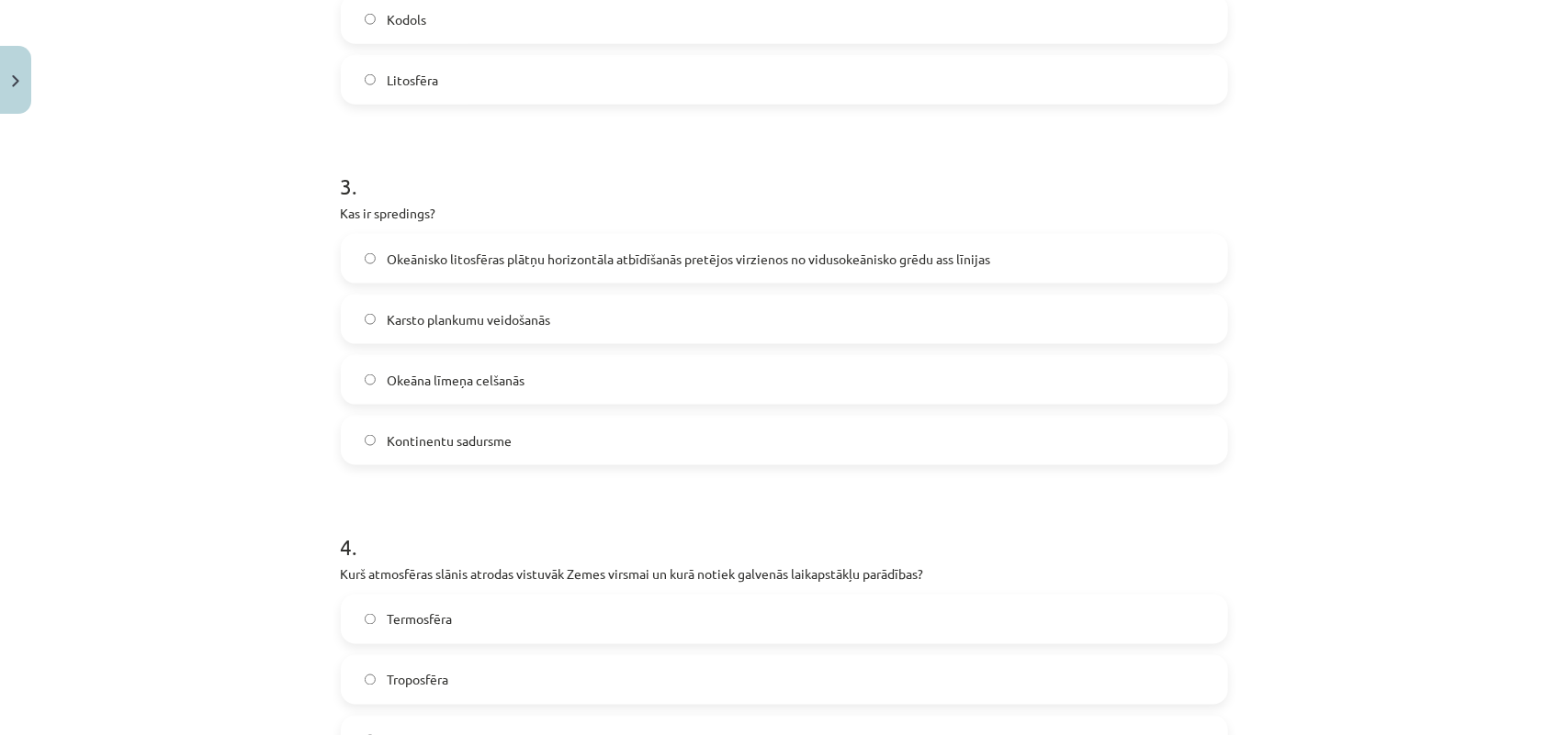
click at [565, 470] on form "1 . Kas ir Dobsona vienība? Atmosfēras spiediena mērvienība Saules radiācijas m…" at bounding box center [784, 303] width 887 height 1767
click at [553, 427] on label "Kontinentu sadursme" at bounding box center [784, 441] width 884 height 46
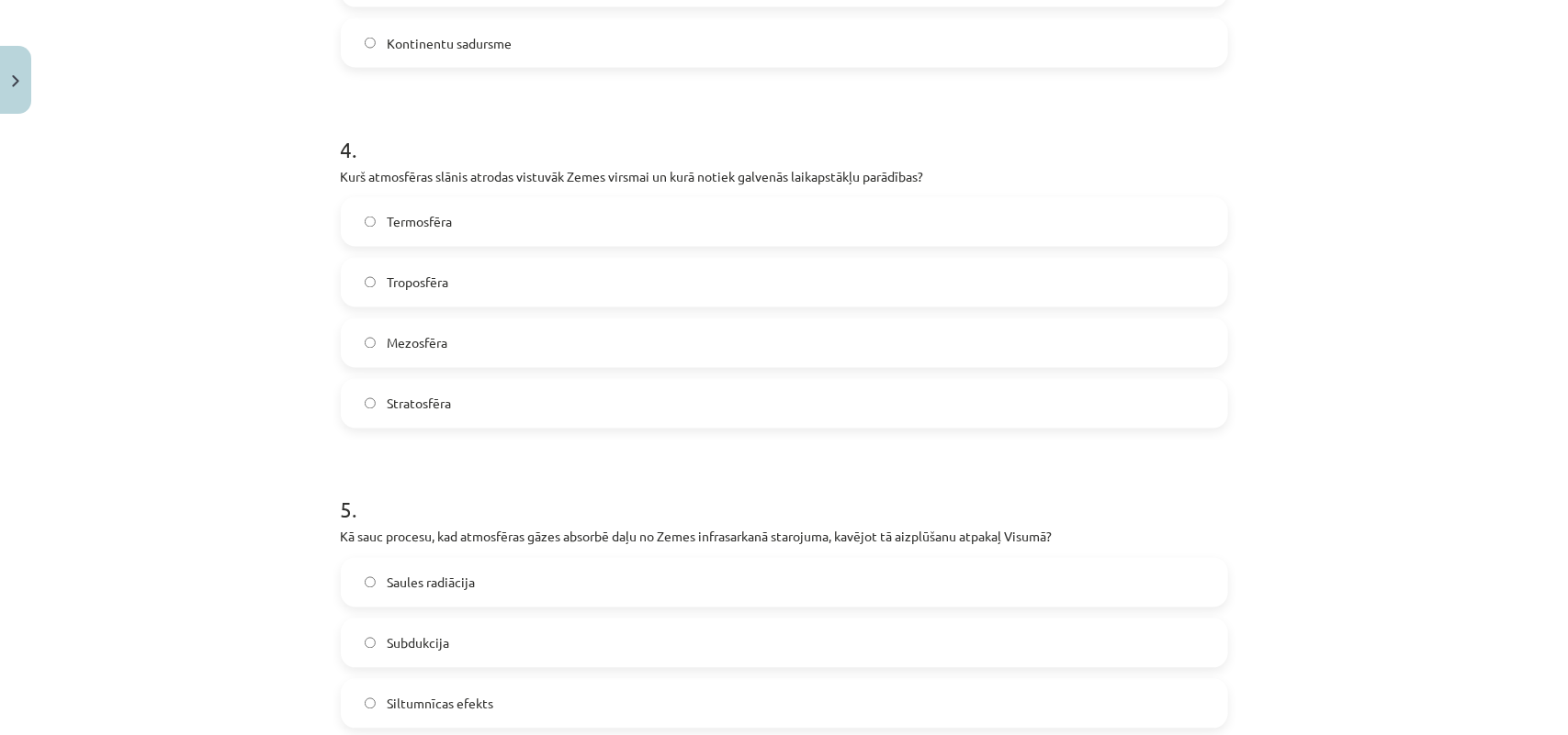
scroll to position [1359, 0]
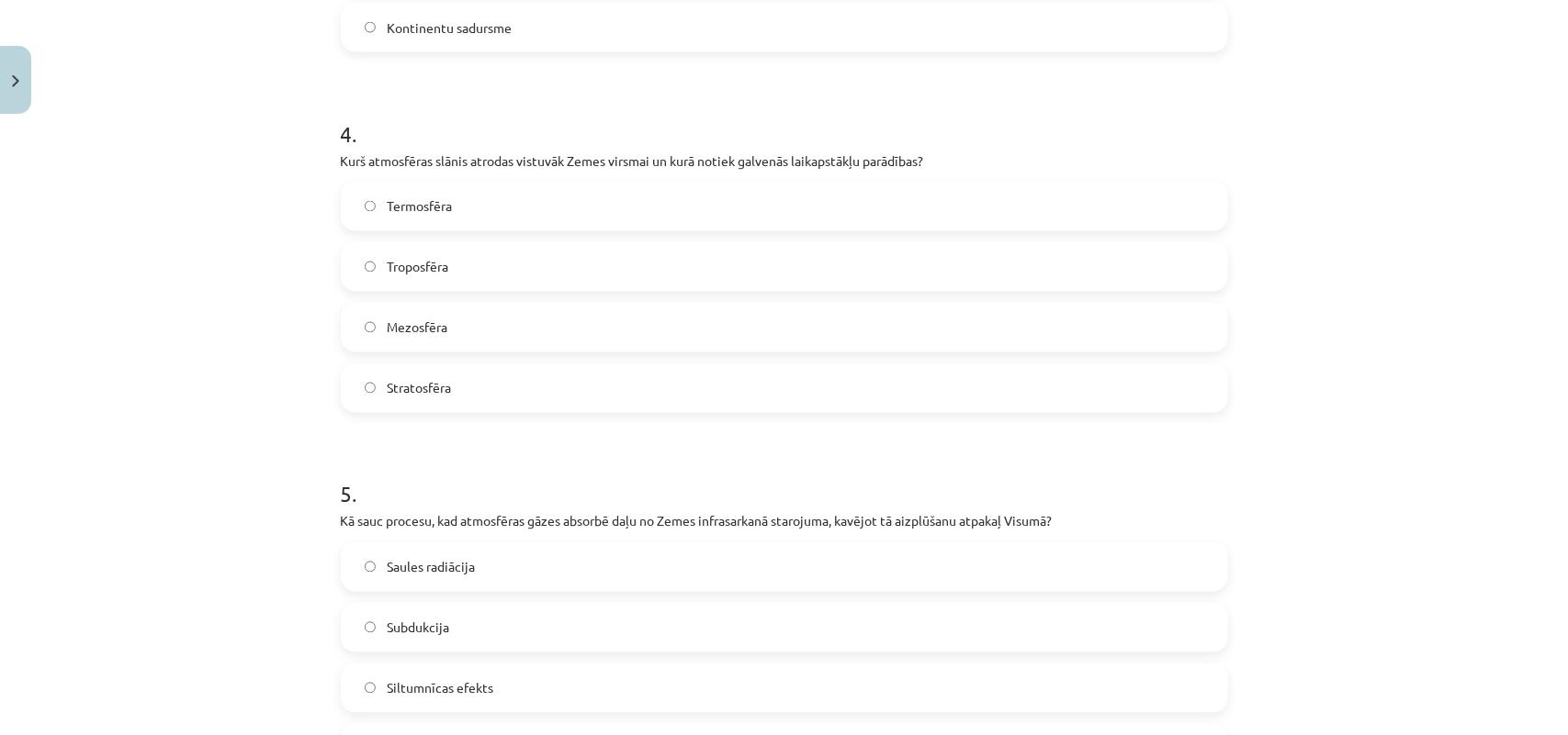
click at [553, 400] on label "Stratosfēra" at bounding box center [784, 388] width 884 height 46
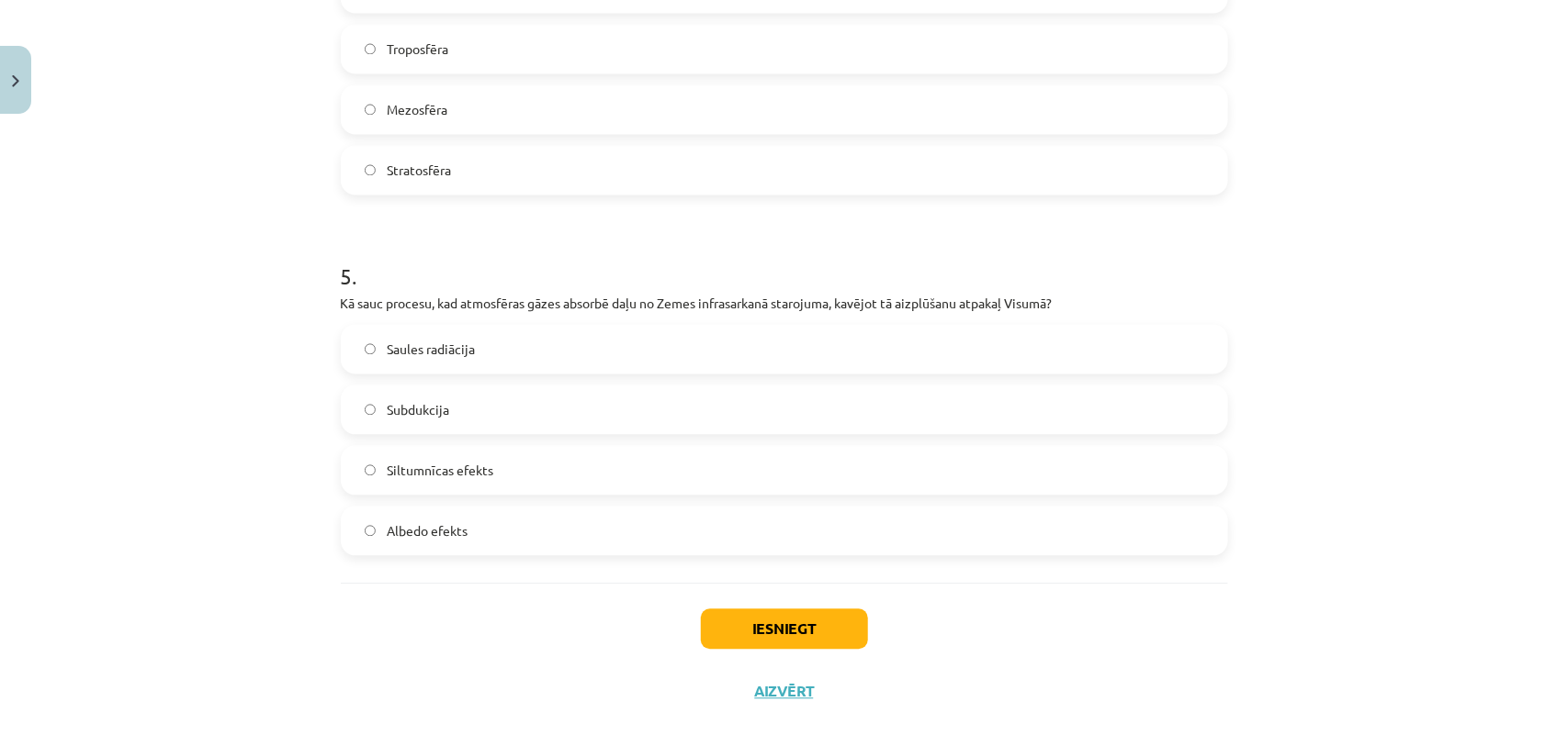
scroll to position [1610, 0]
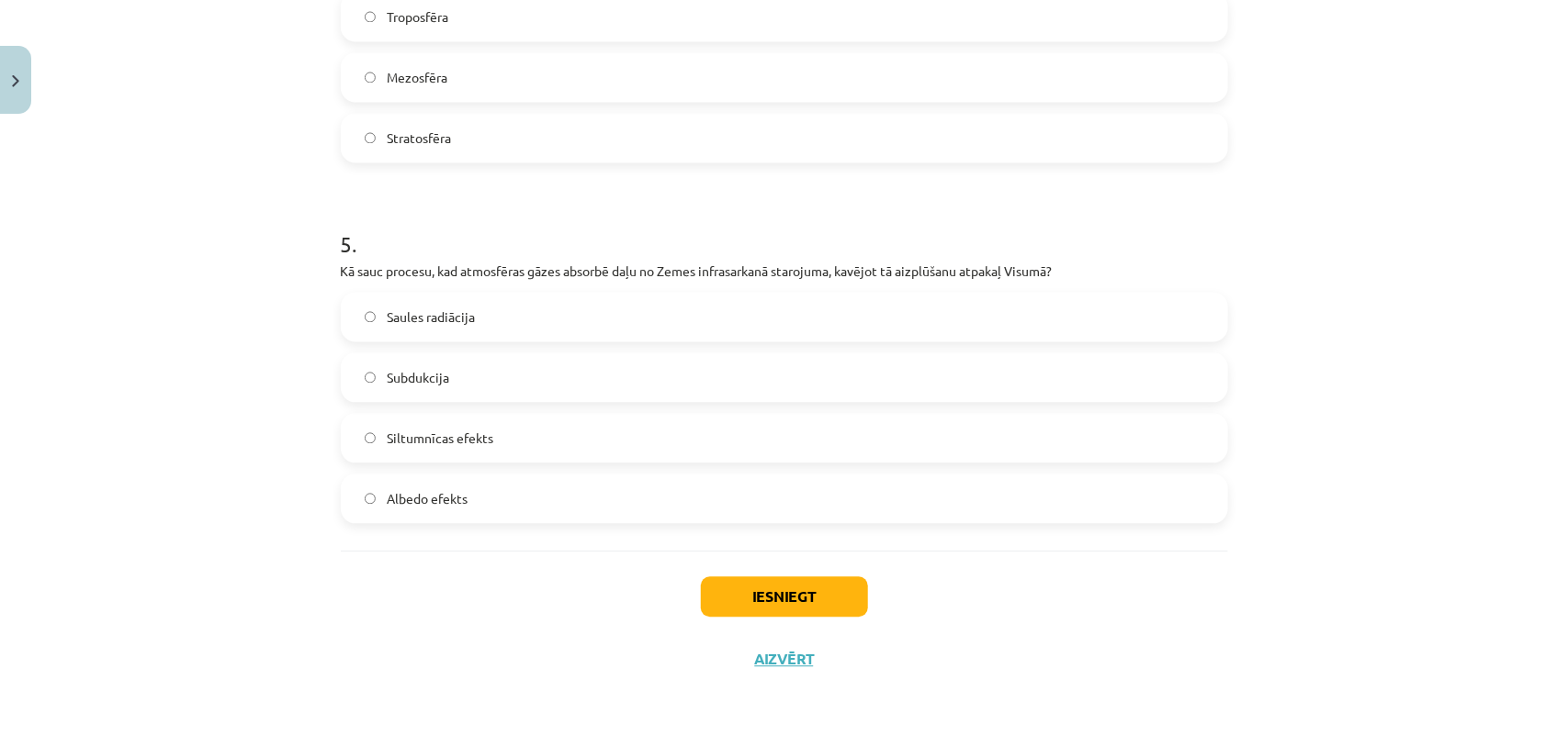
click at [553, 400] on div "Subdukcija" at bounding box center [784, 377] width 887 height 50
click at [553, 384] on label "Subdukcija" at bounding box center [784, 377] width 884 height 46
click at [747, 593] on button "Iesniegt" at bounding box center [784, 596] width 167 height 41
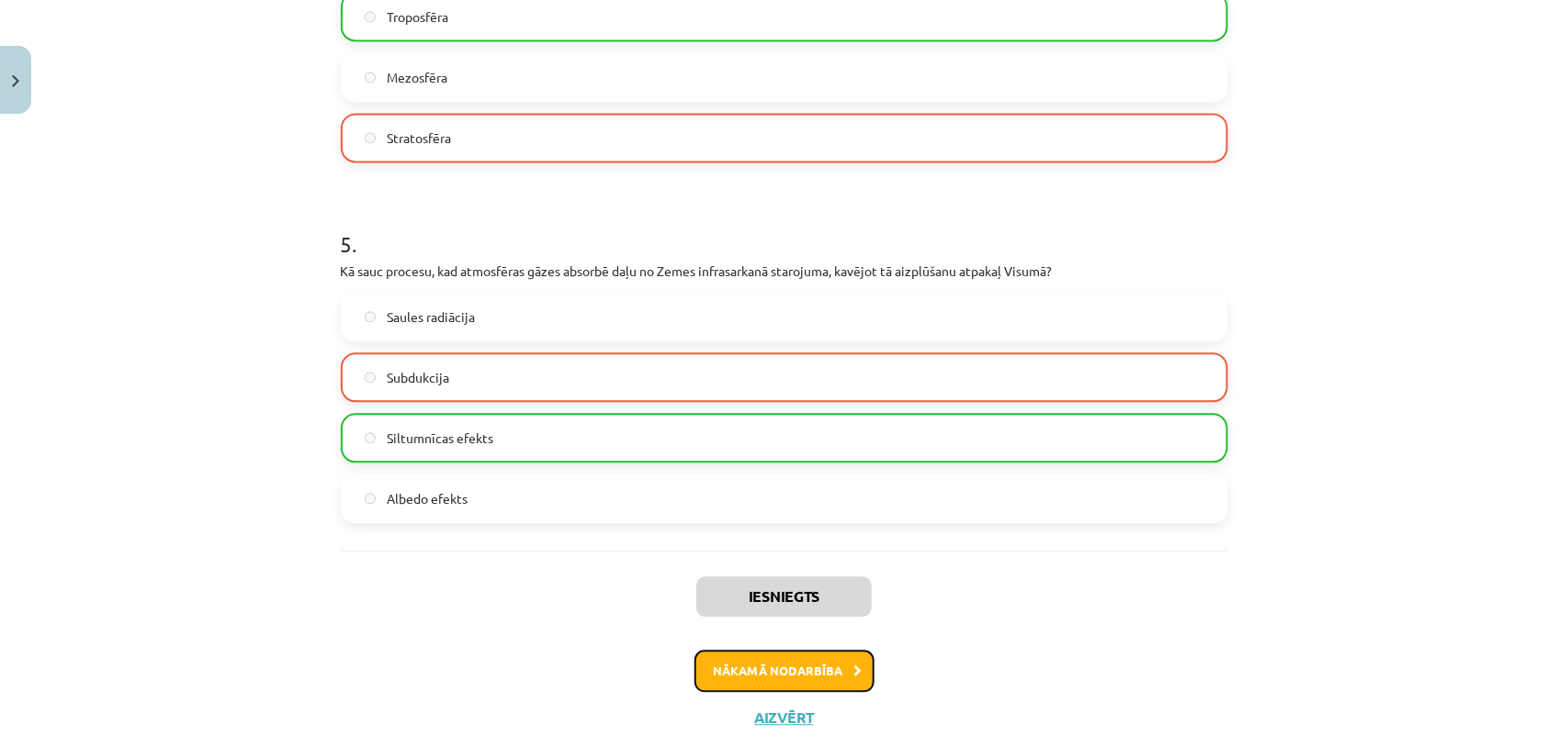
click at [806, 665] on button "Nākamā nodarbība" at bounding box center [784, 671] width 180 height 42
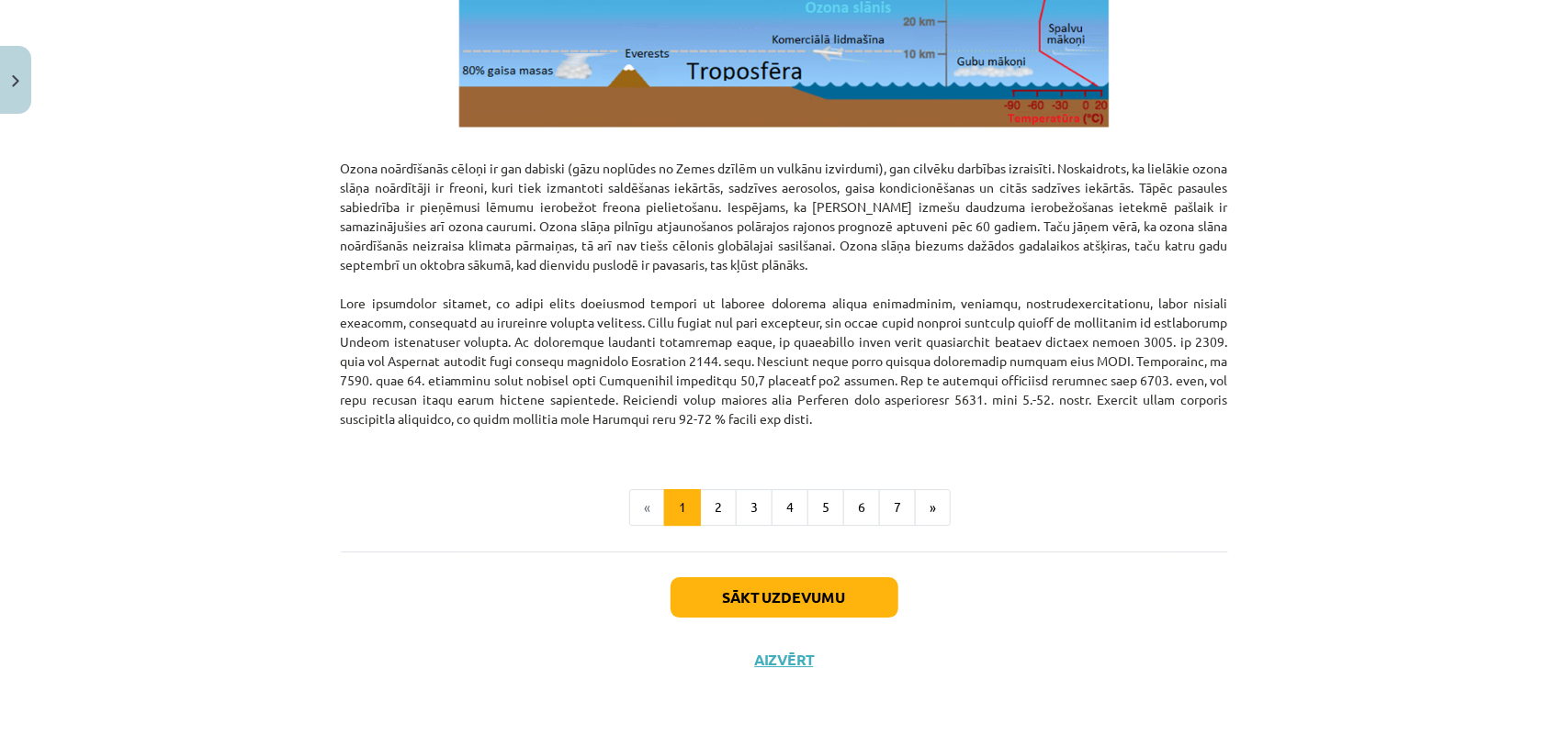
scroll to position [2265, 0]
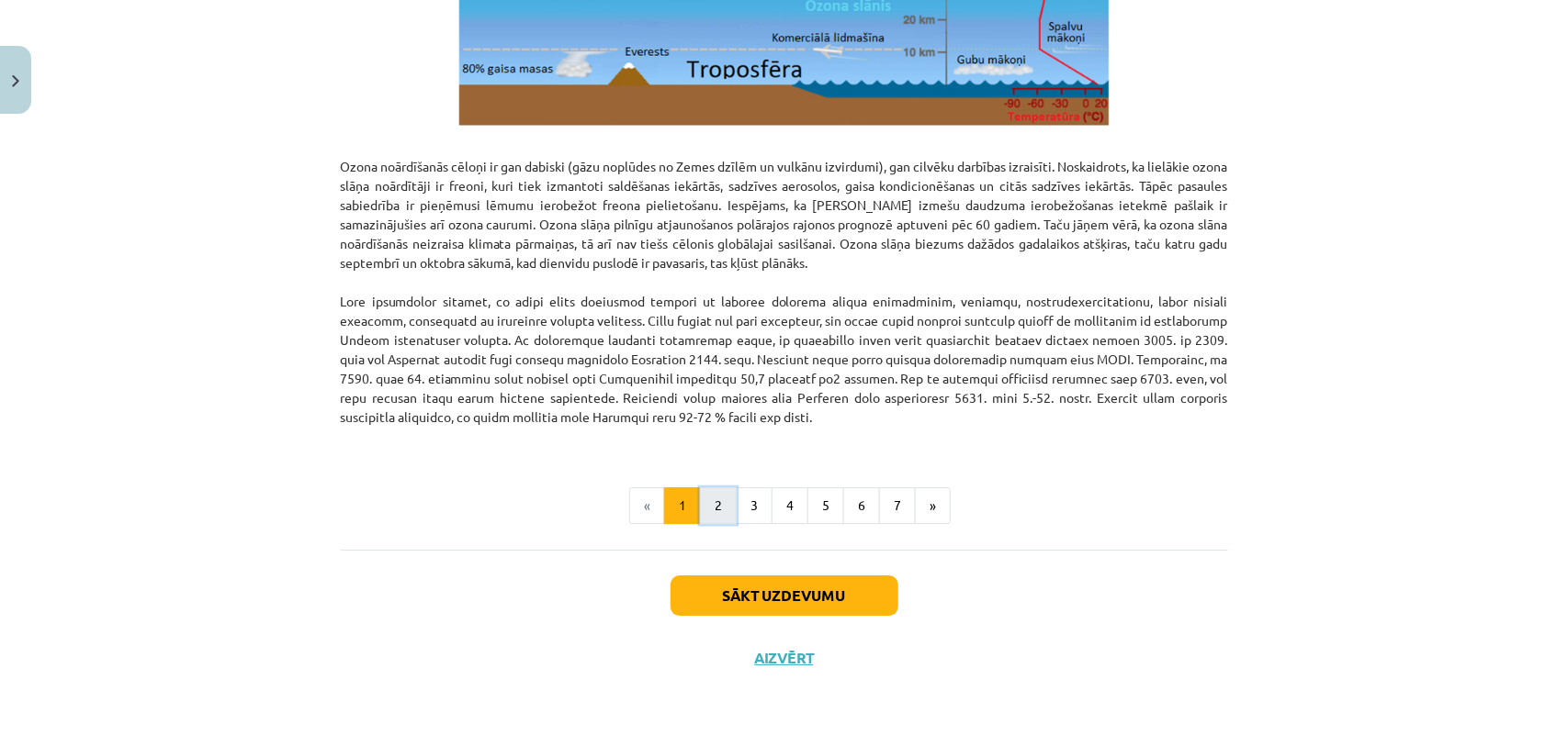
click at [708, 503] on button "2" at bounding box center [717, 506] width 37 height 37
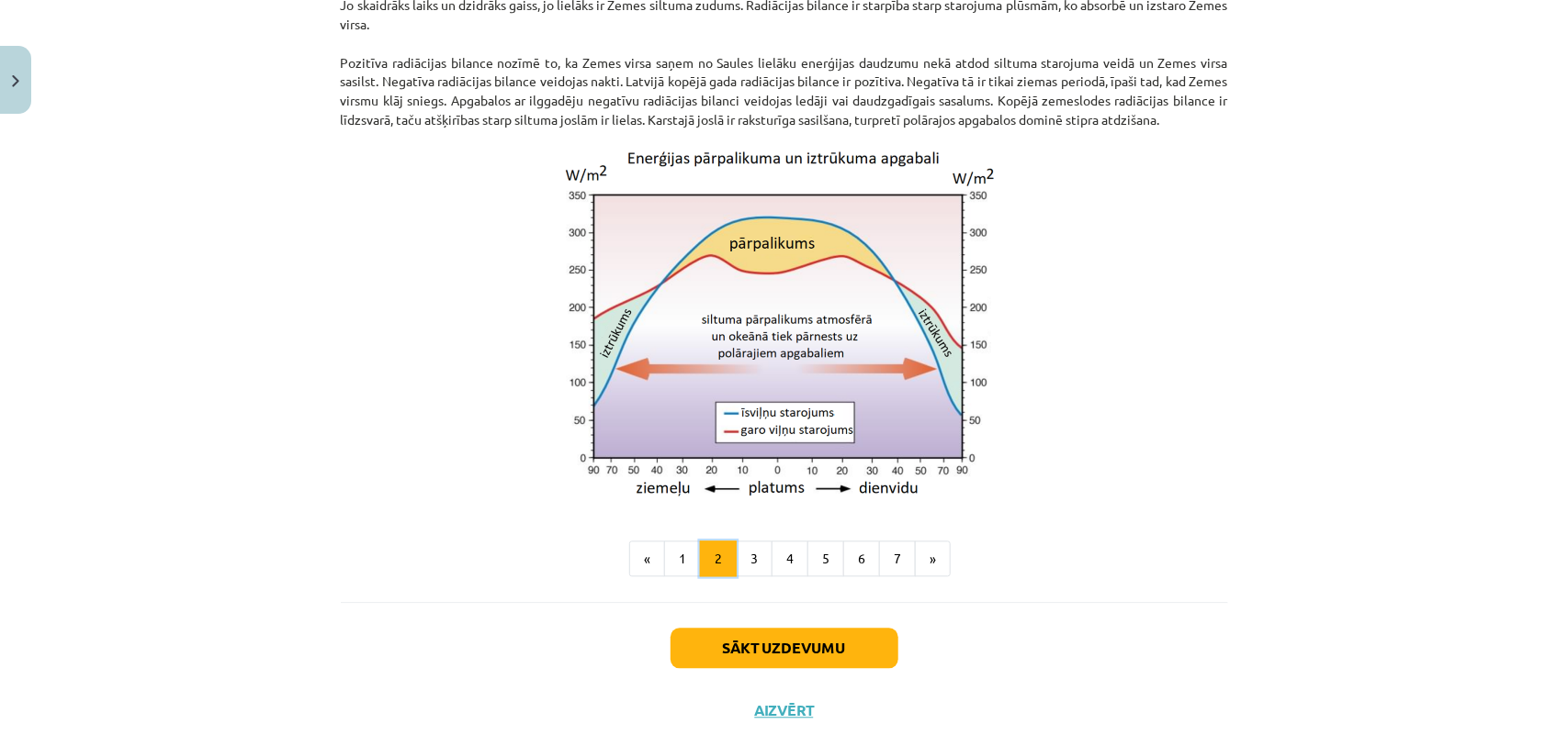
scroll to position [1571, 0]
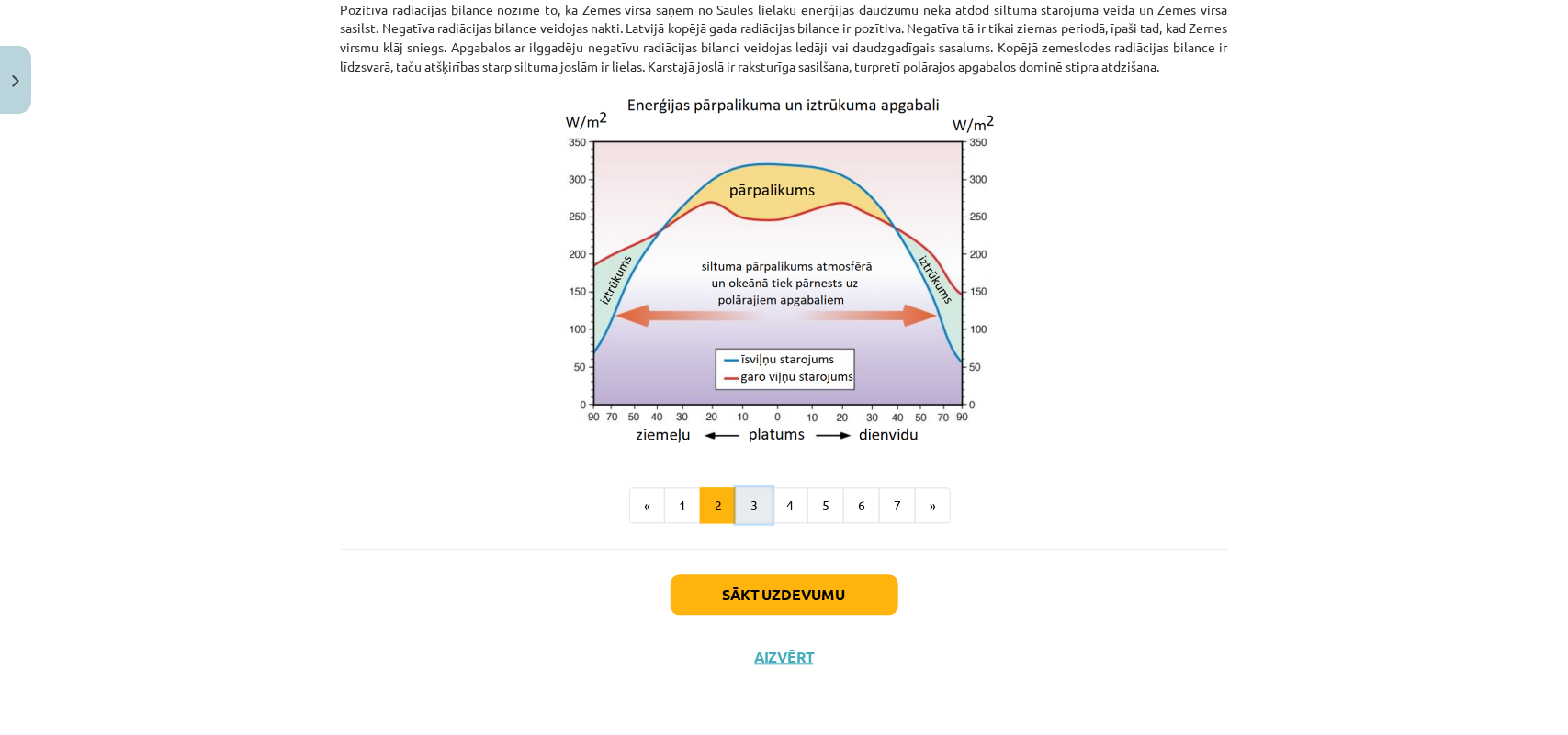
click at [750, 515] on button "3" at bounding box center [753, 507] width 37 height 37
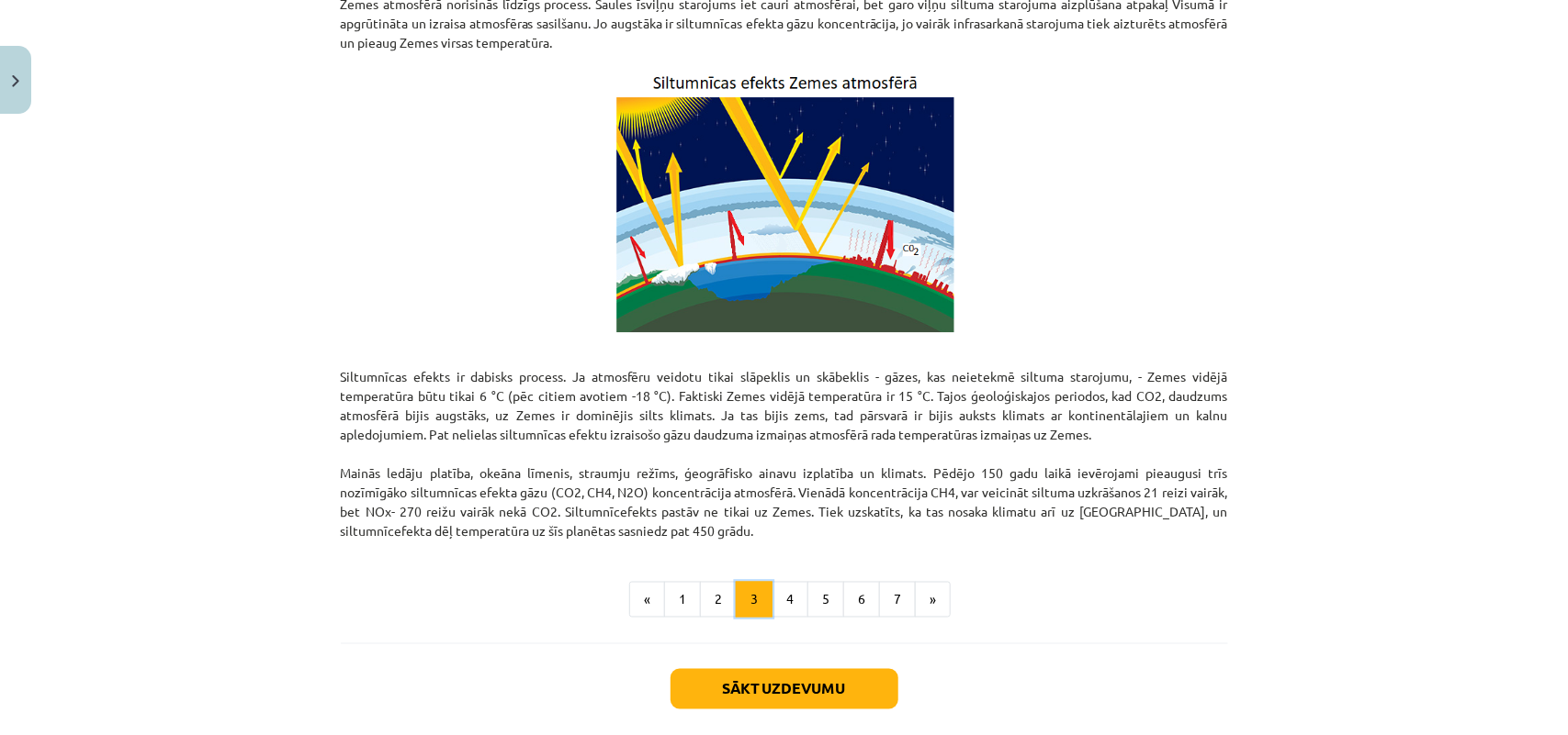
scroll to position [1083, 0]
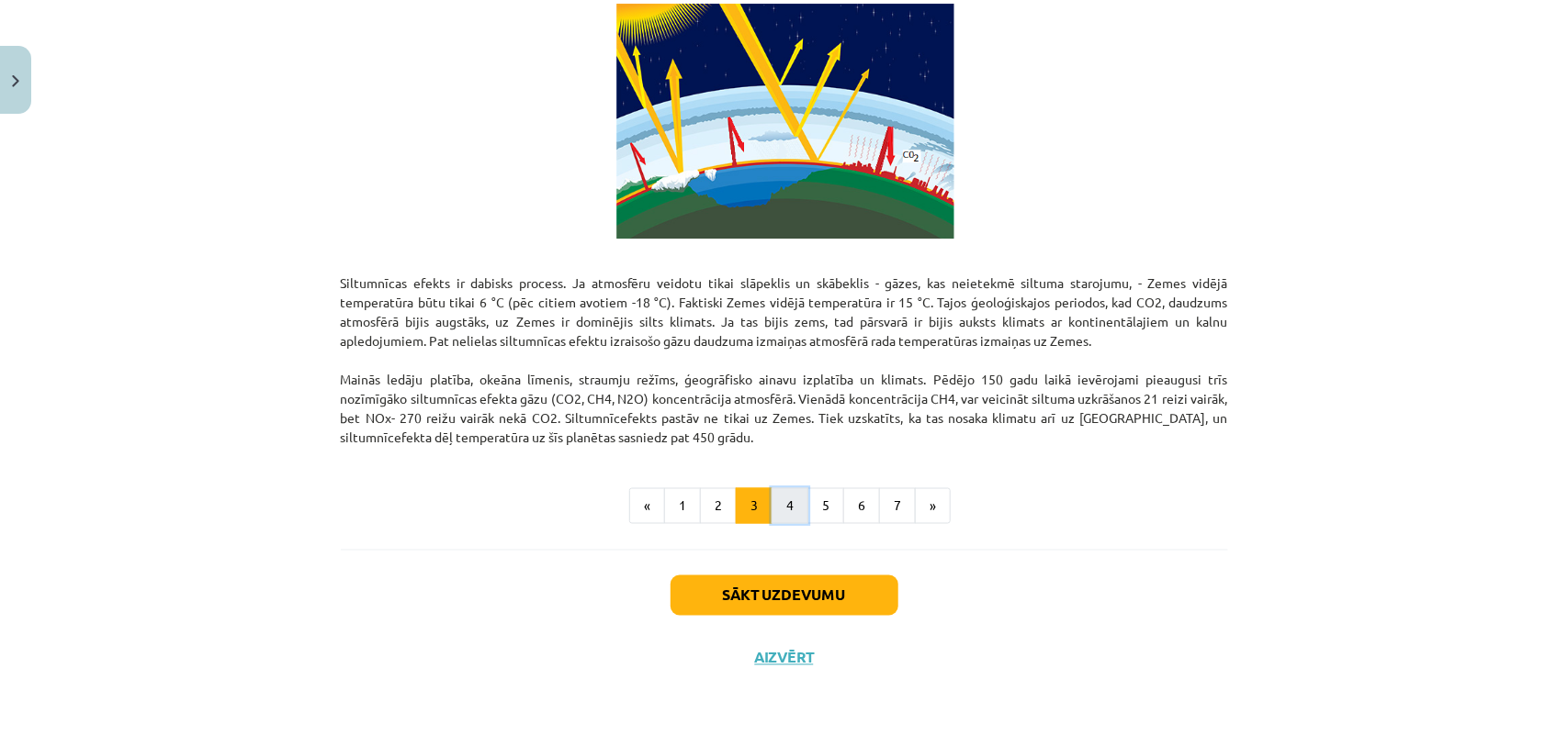
click at [785, 502] on button "4" at bounding box center [789, 507] width 37 height 37
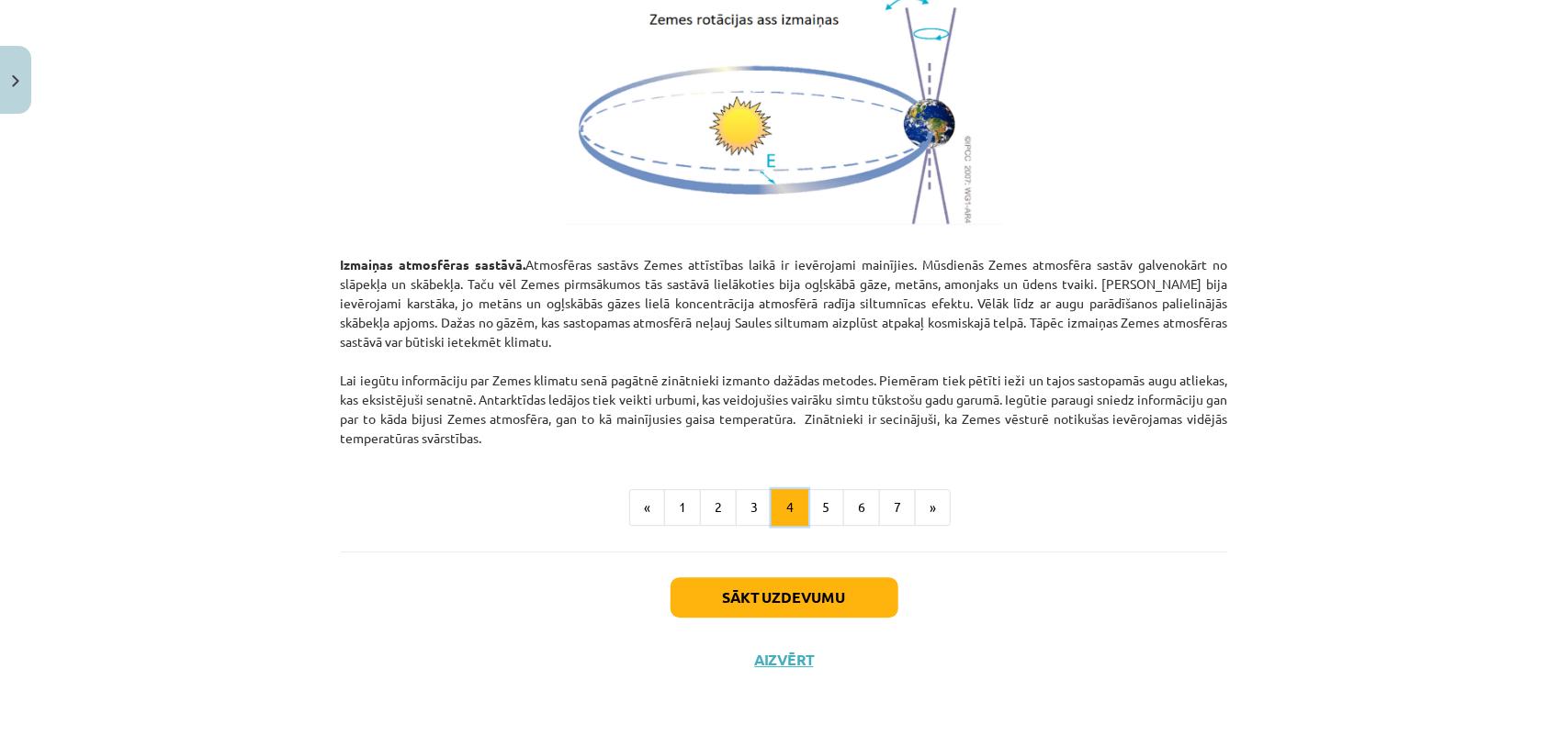
scroll to position [2063, 0]
click at [818, 502] on button "5" at bounding box center [825, 507] width 37 height 37
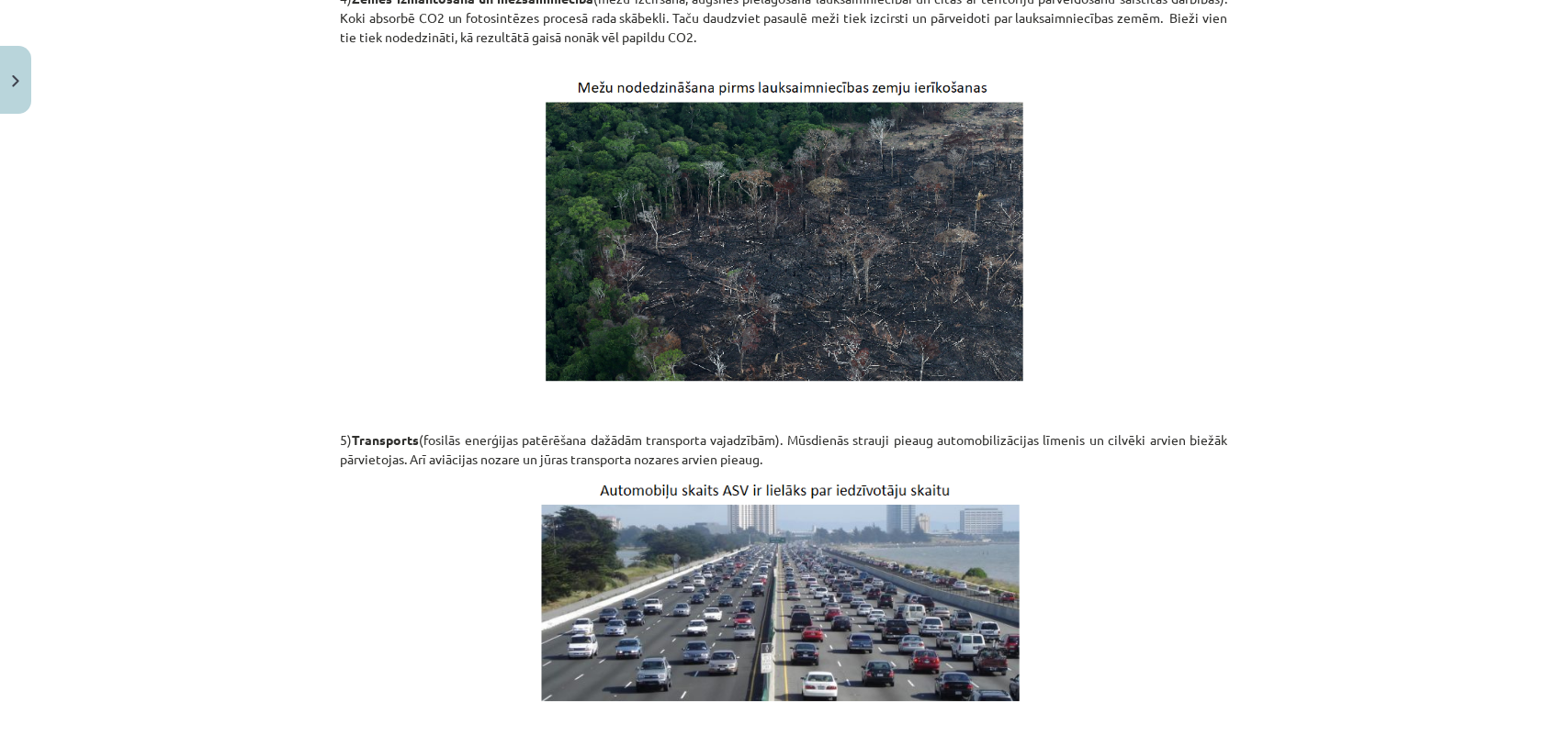
scroll to position [2251, 0]
